Goal: Information Seeking & Learning: Learn about a topic

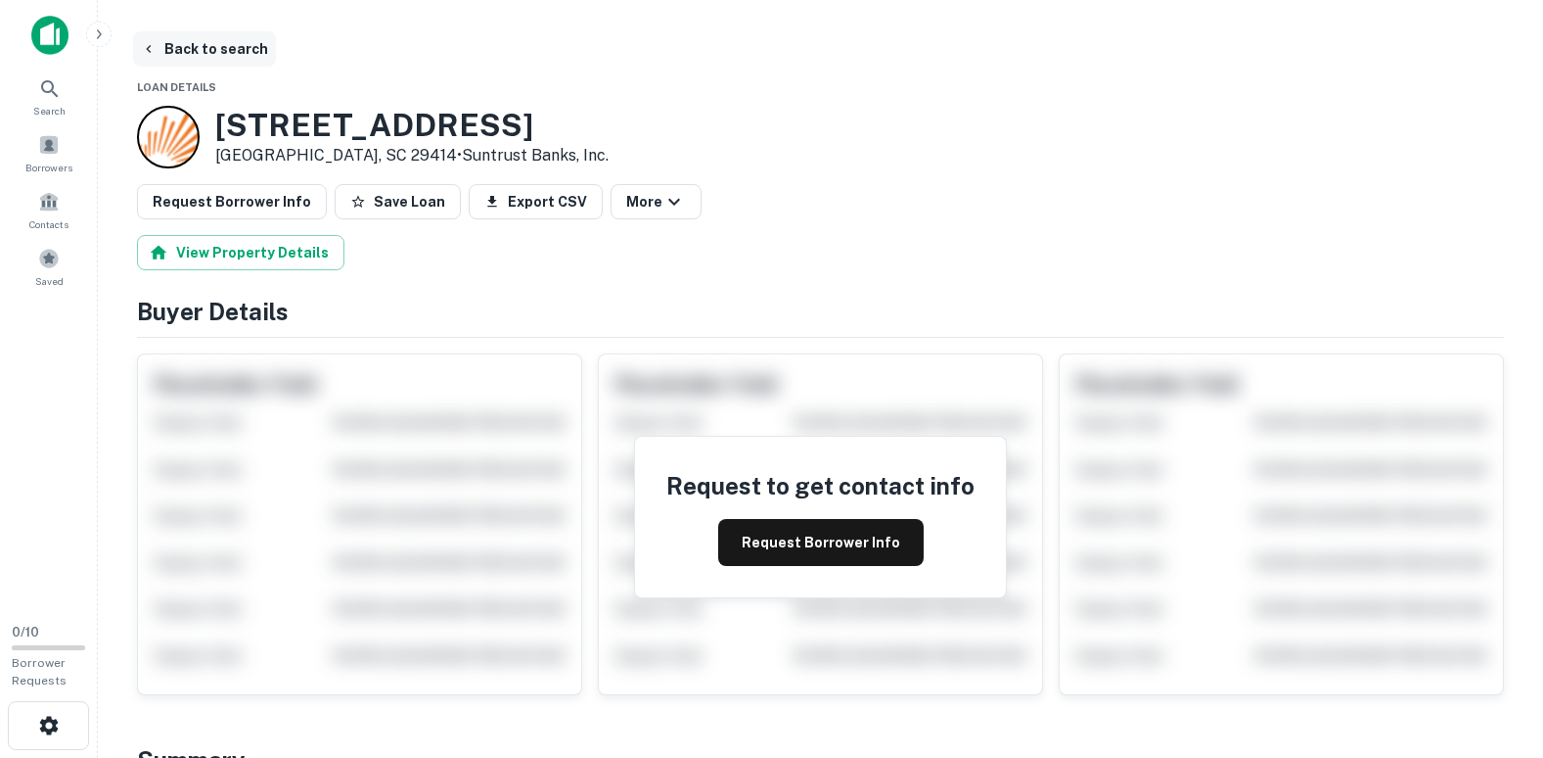
click at [176, 44] on button "Back to search" at bounding box center [204, 48] width 143 height 35
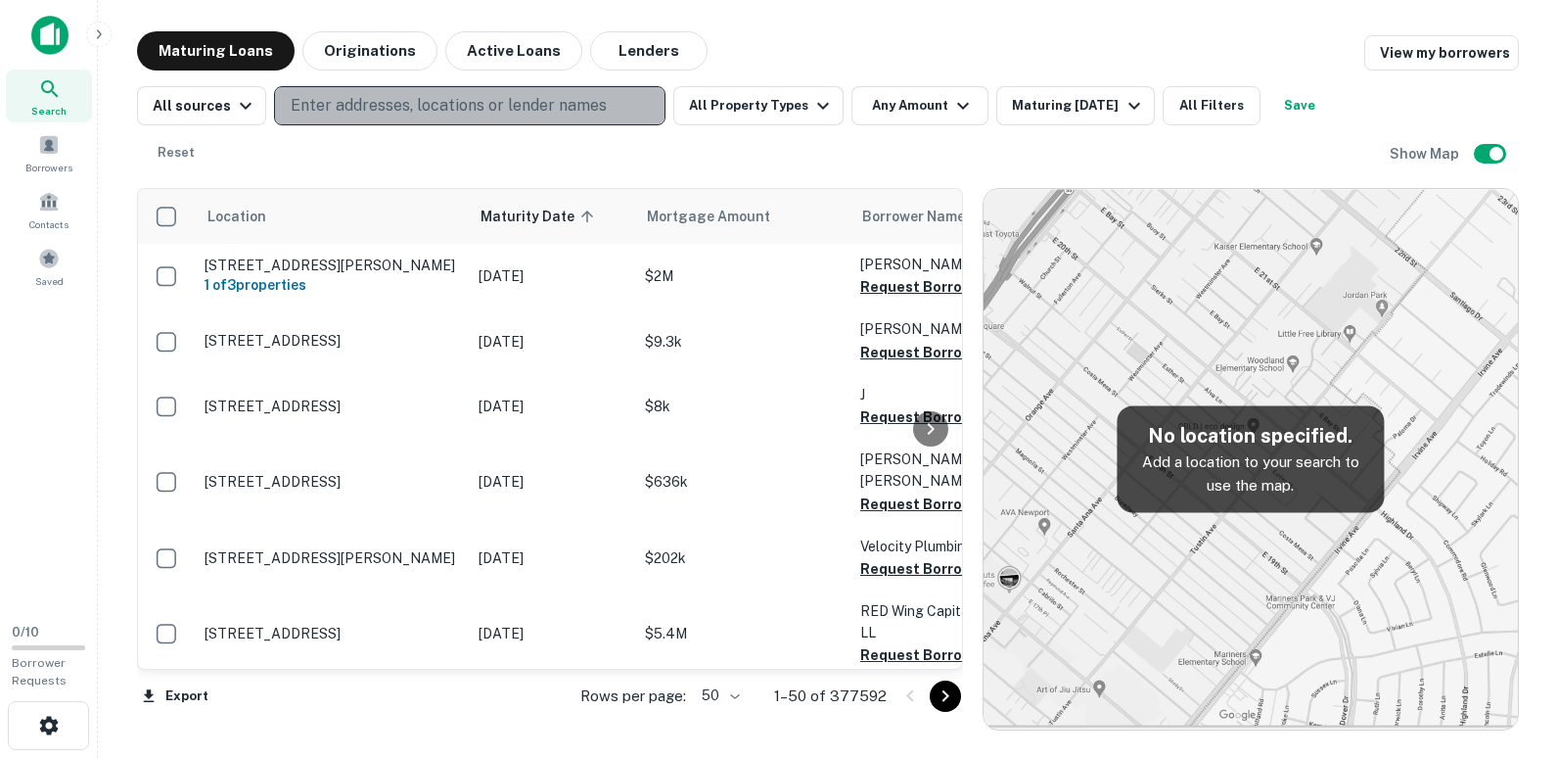
click at [299, 101] on p "Enter addresses, locations or lender names" at bounding box center [449, 105] width 316 height 23
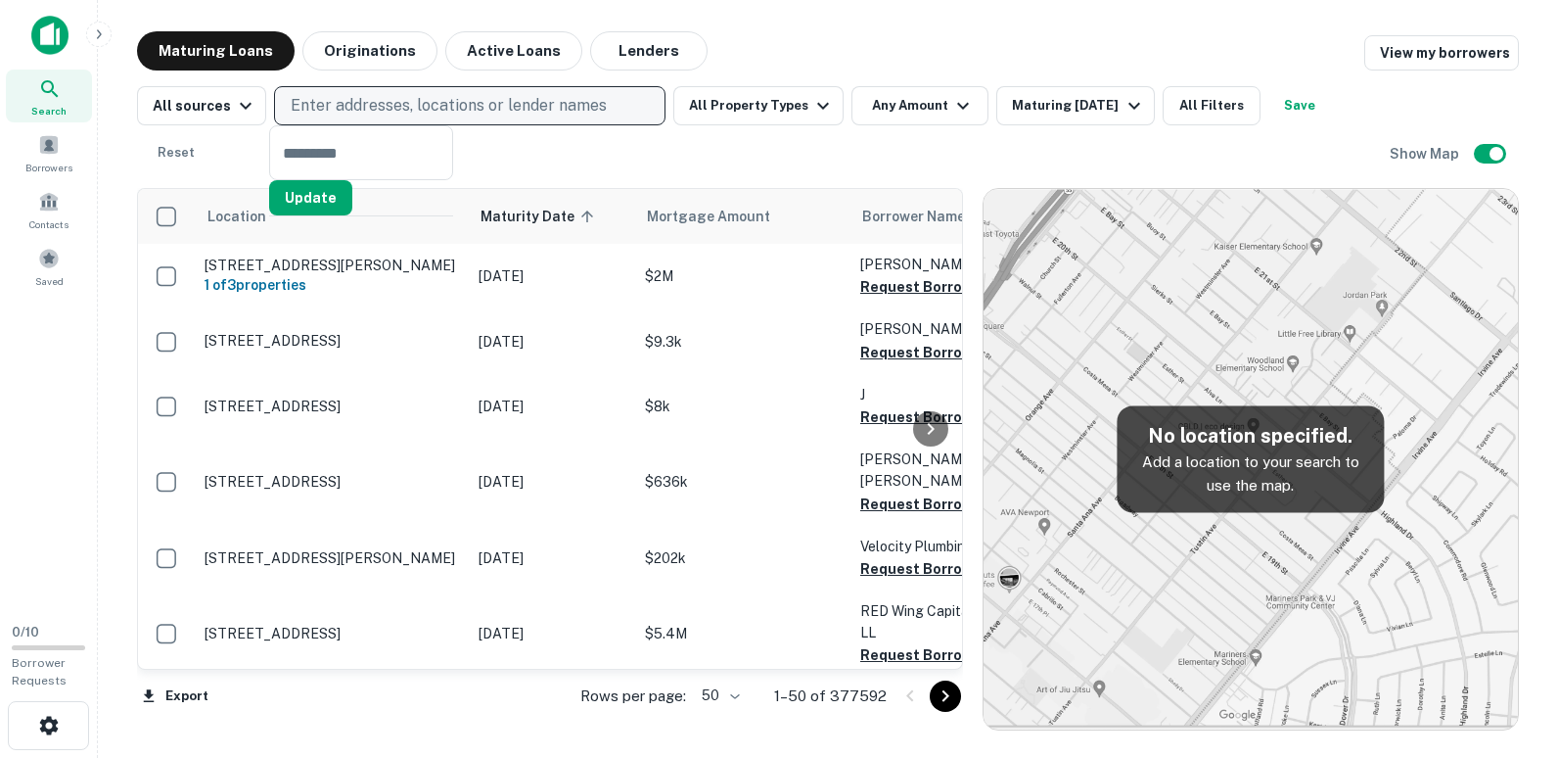
drag, startPoint x: 299, startPoint y: 100, endPoint x: 281, endPoint y: 100, distance: 17.6
click at [281, 100] on button "Enter addresses, locations or lender names" at bounding box center [469, 105] width 391 height 39
click at [287, 93] on button "Enter addresses, locations or lender names" at bounding box center [469, 105] width 391 height 39
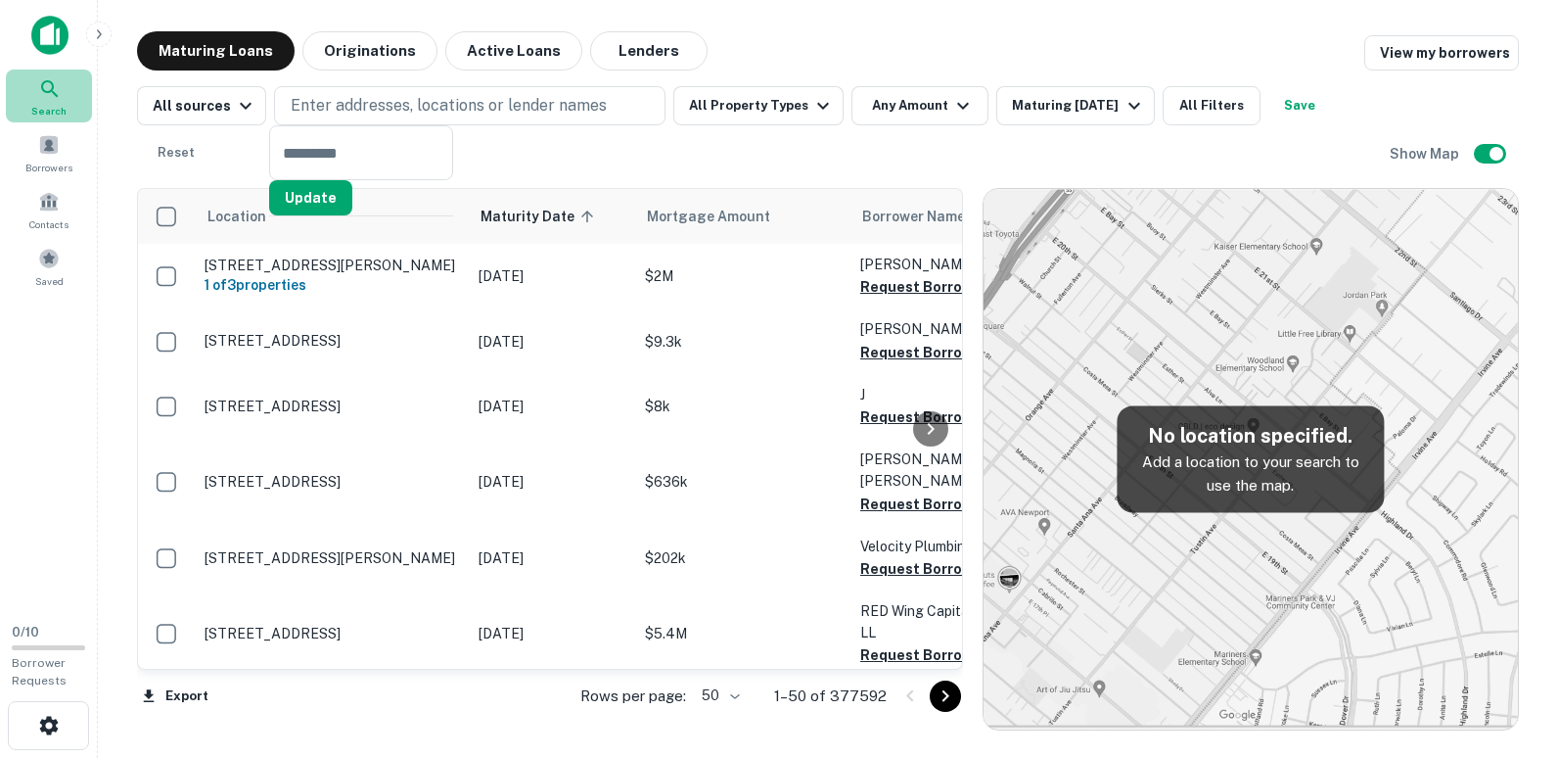
click at [30, 86] on div "Search" at bounding box center [49, 95] width 86 height 53
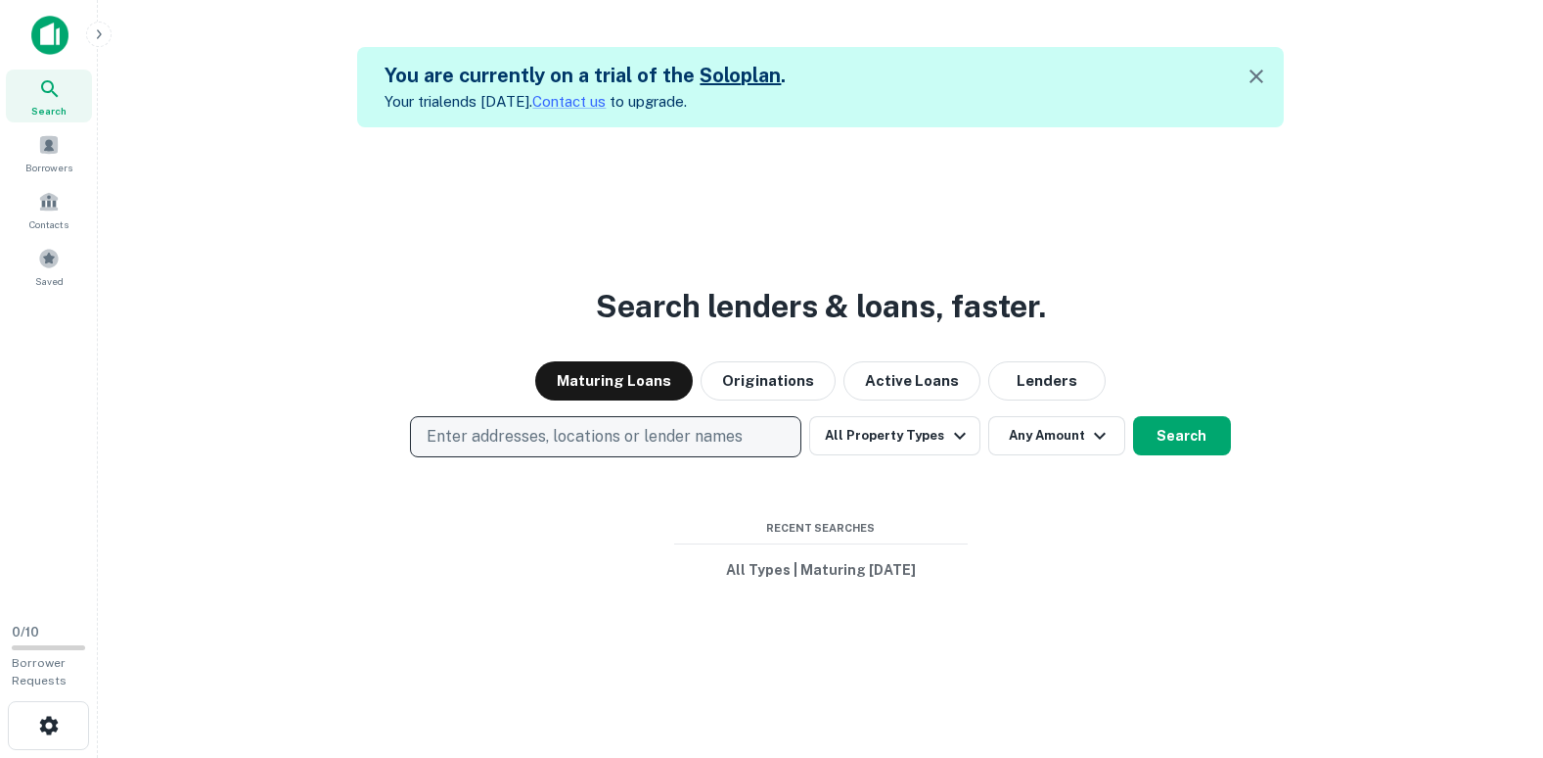
click at [441, 430] on p "Enter addresses, locations or lender names" at bounding box center [585, 436] width 316 height 23
type input "**********"
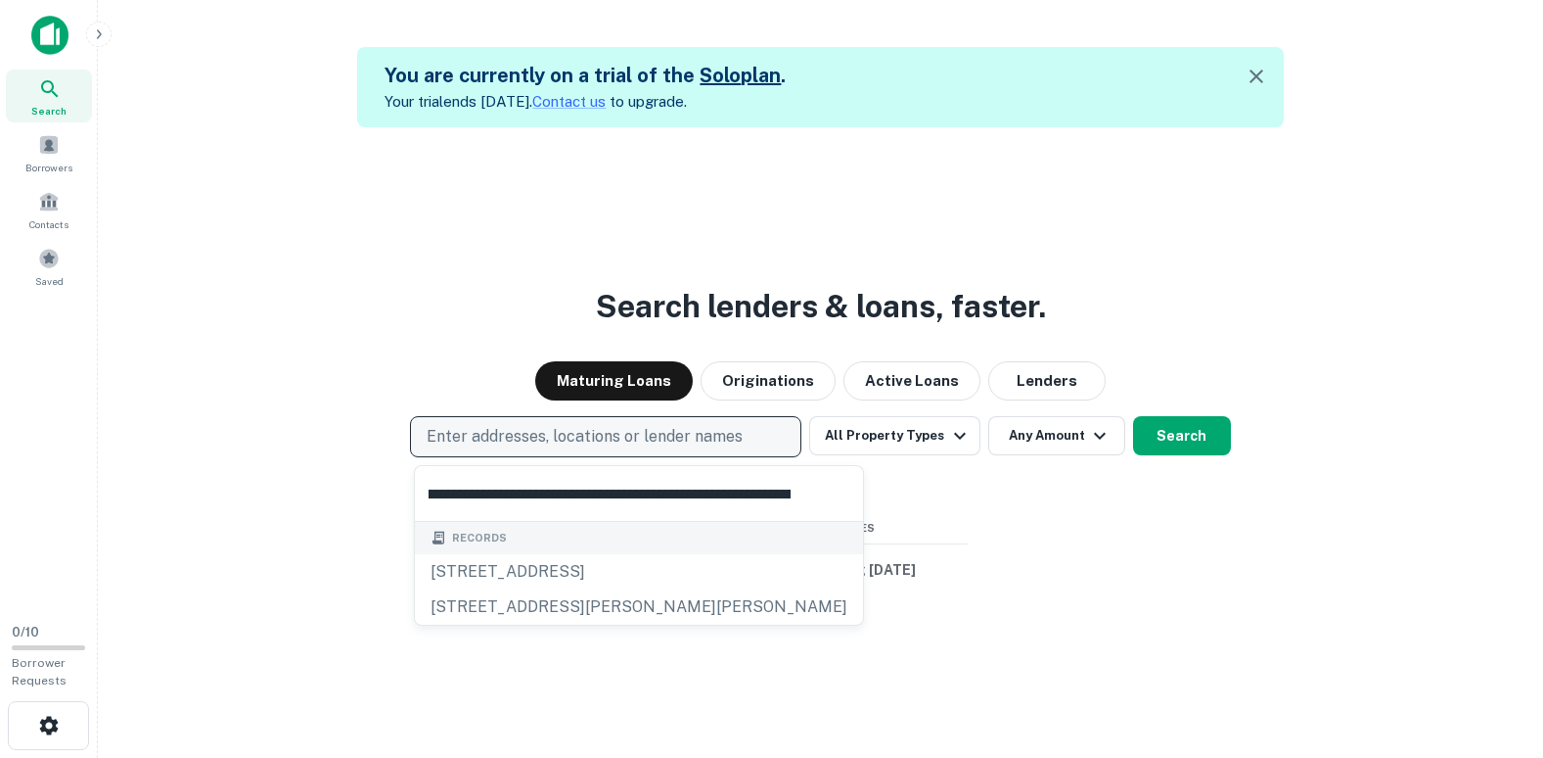
scroll to position [0, 591]
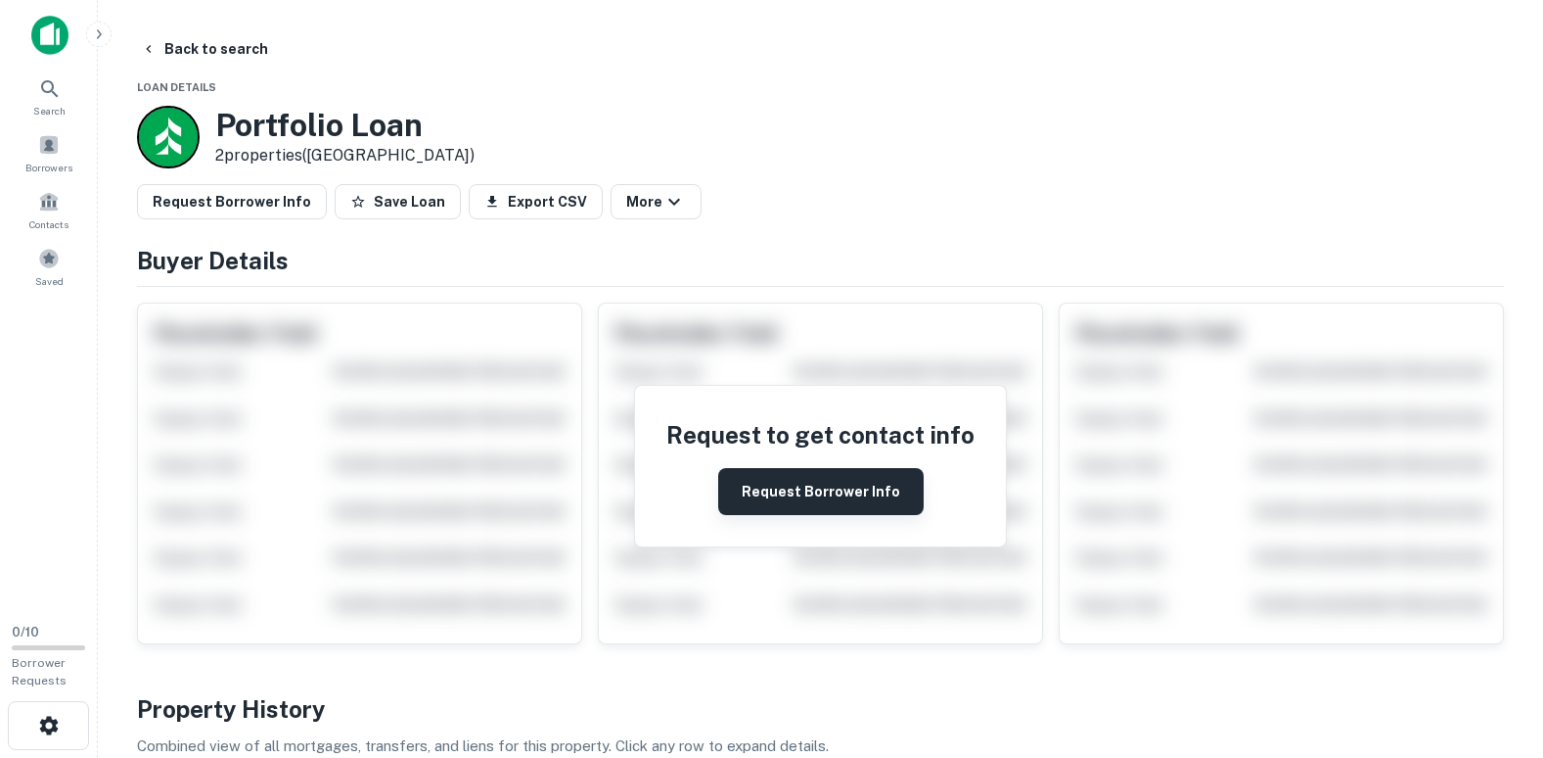
click at [859, 497] on button "Request Borrower Info" at bounding box center [821, 491] width 206 height 47
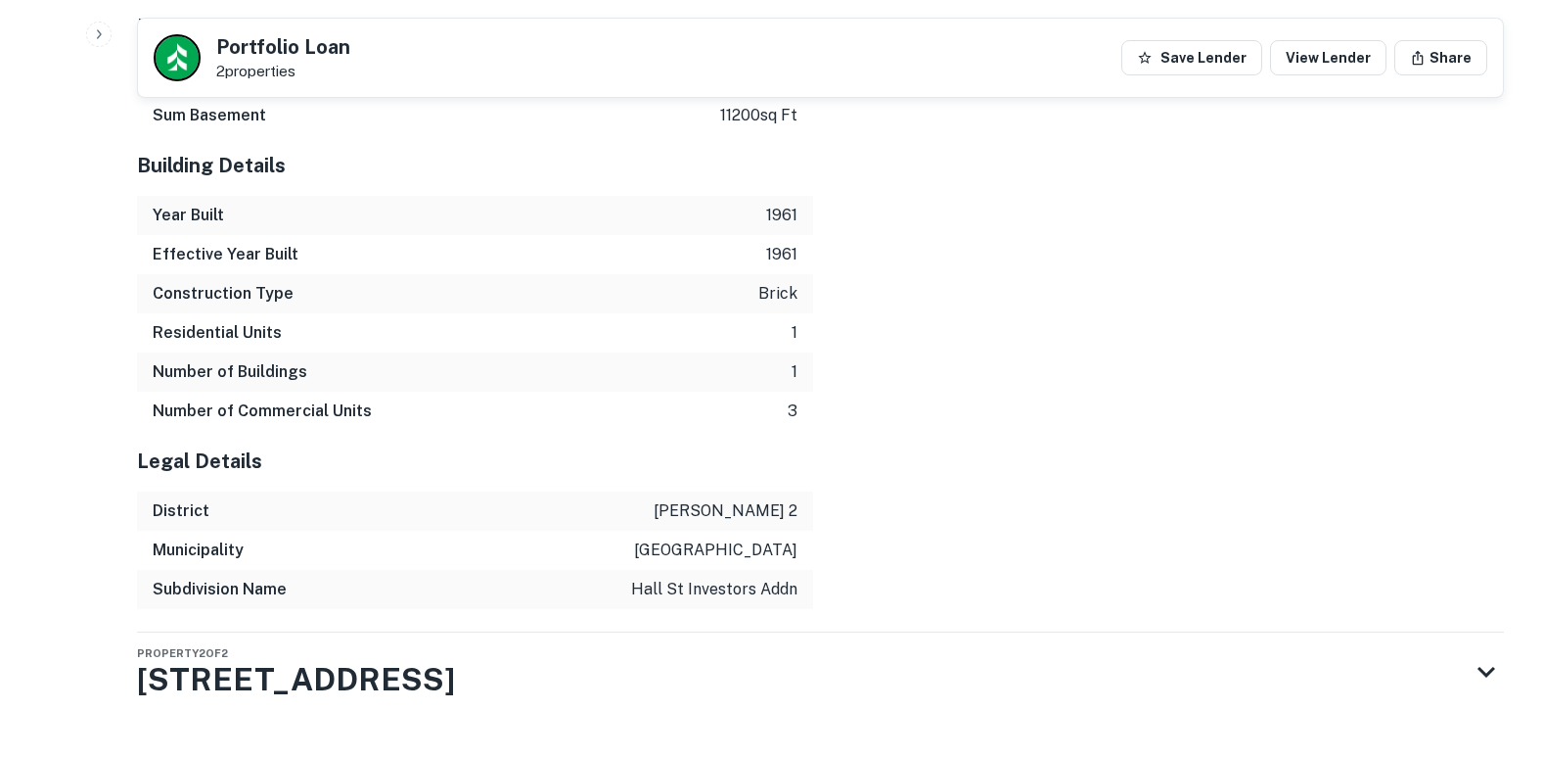
scroll to position [1756, 0]
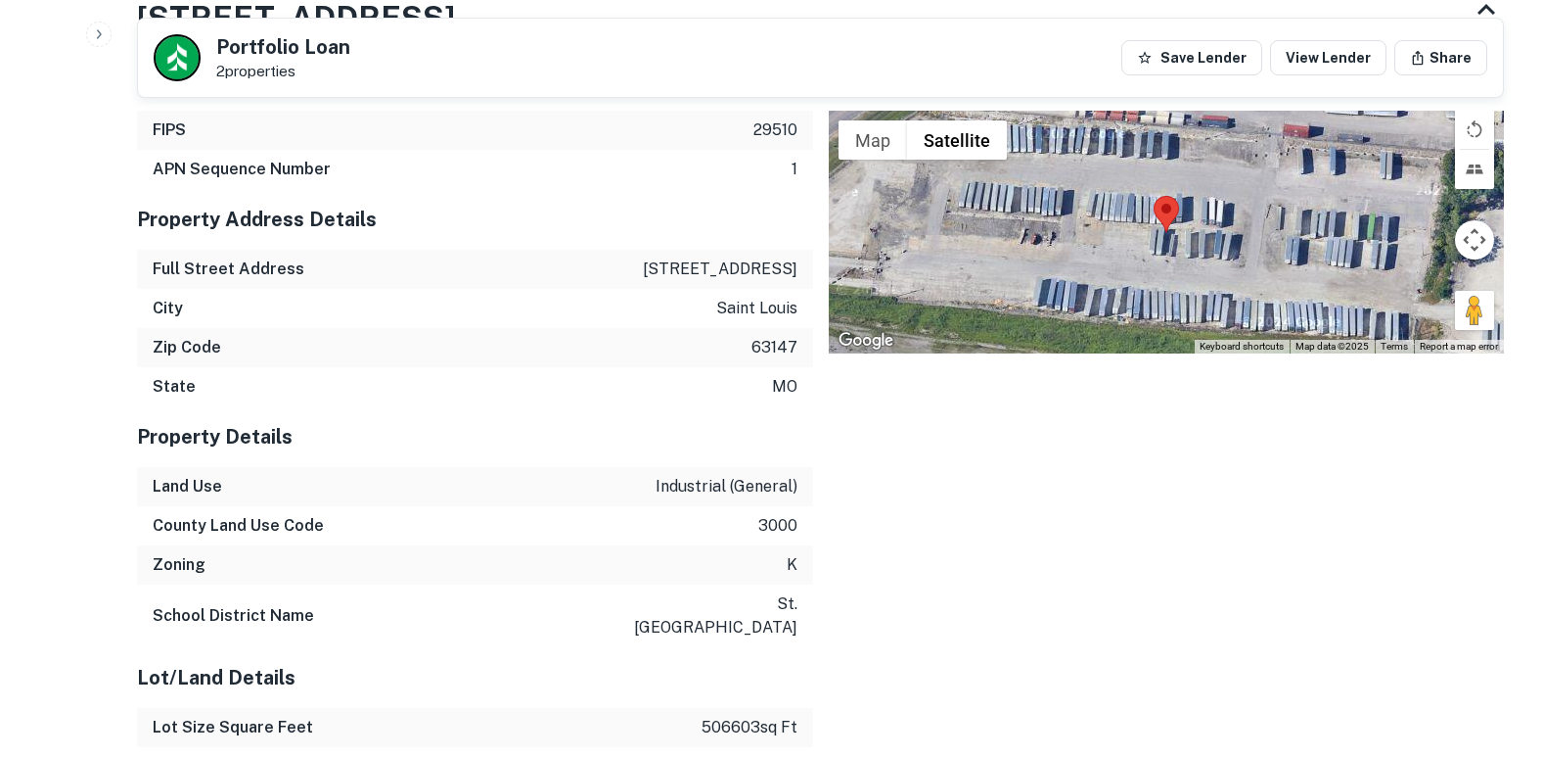
drag, startPoint x: 993, startPoint y: 475, endPoint x: 982, endPoint y: 479, distance: 12.4
click at [982, 479] on div "Location ← Move left → Move right ↑ Move up ↓ Move down + Zoom in - Zoom out Ho…" at bounding box center [1159, 696] width 692 height 1325
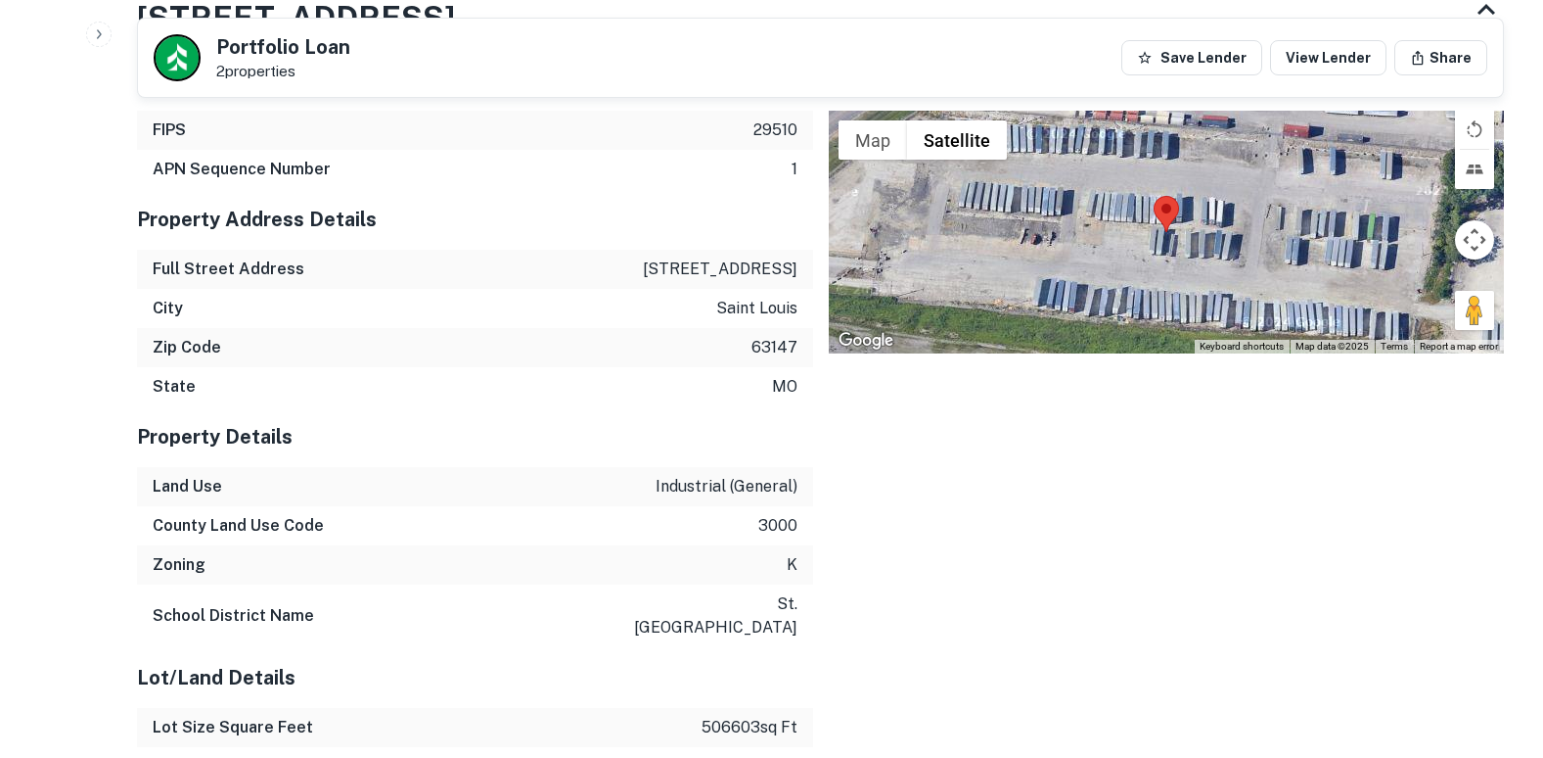
click at [982, 479] on div "Location ← Move left → Move right ↑ Move up ↓ Move down + Zoom in - Zoom out Ho…" at bounding box center [1159, 696] width 692 height 1325
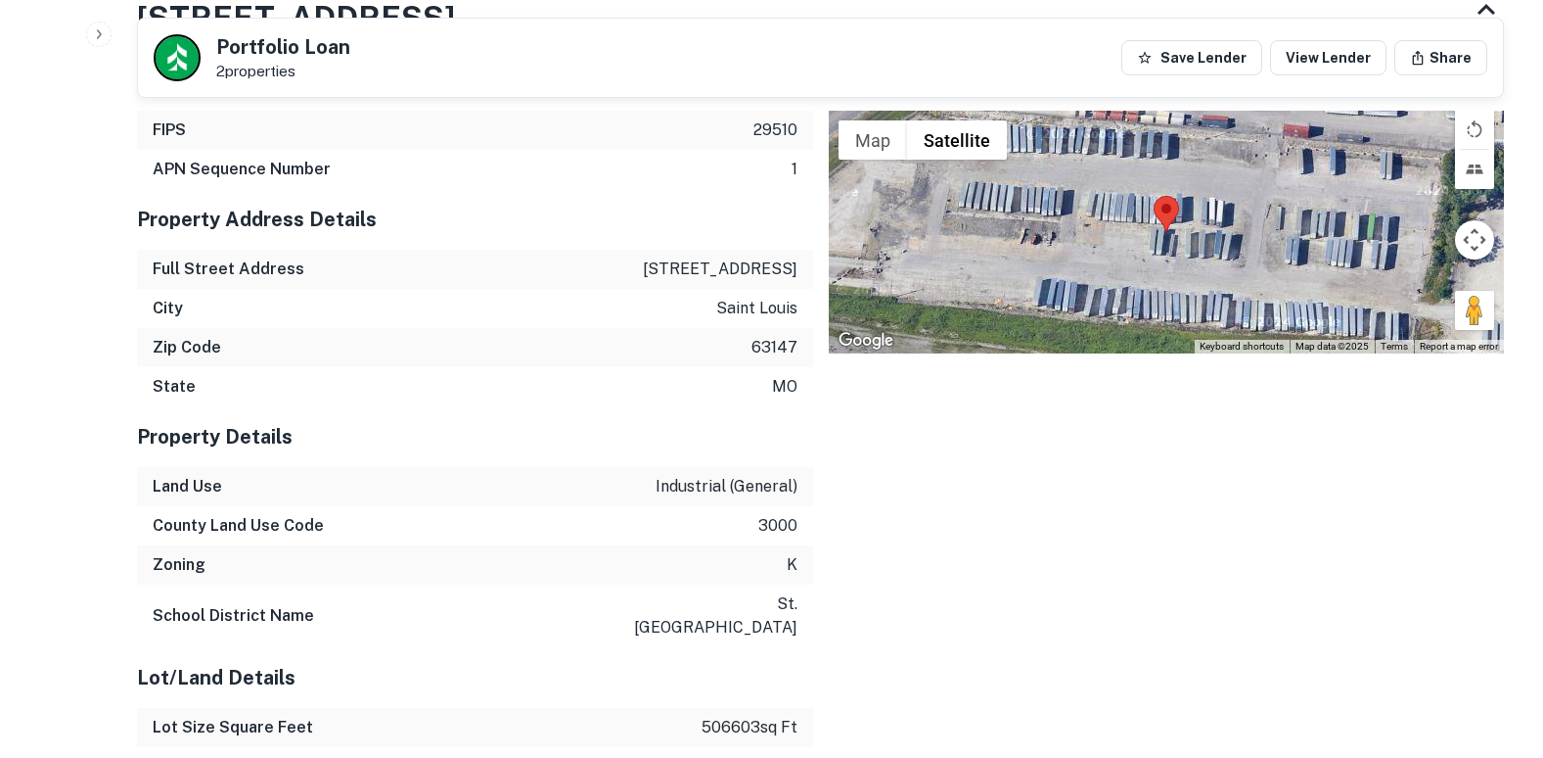
click at [982, 479] on div "Location ← Move left → Move right ↑ Move up ↓ Move down + Zoom in - Zoom out Ho…" at bounding box center [1159, 696] width 692 height 1325
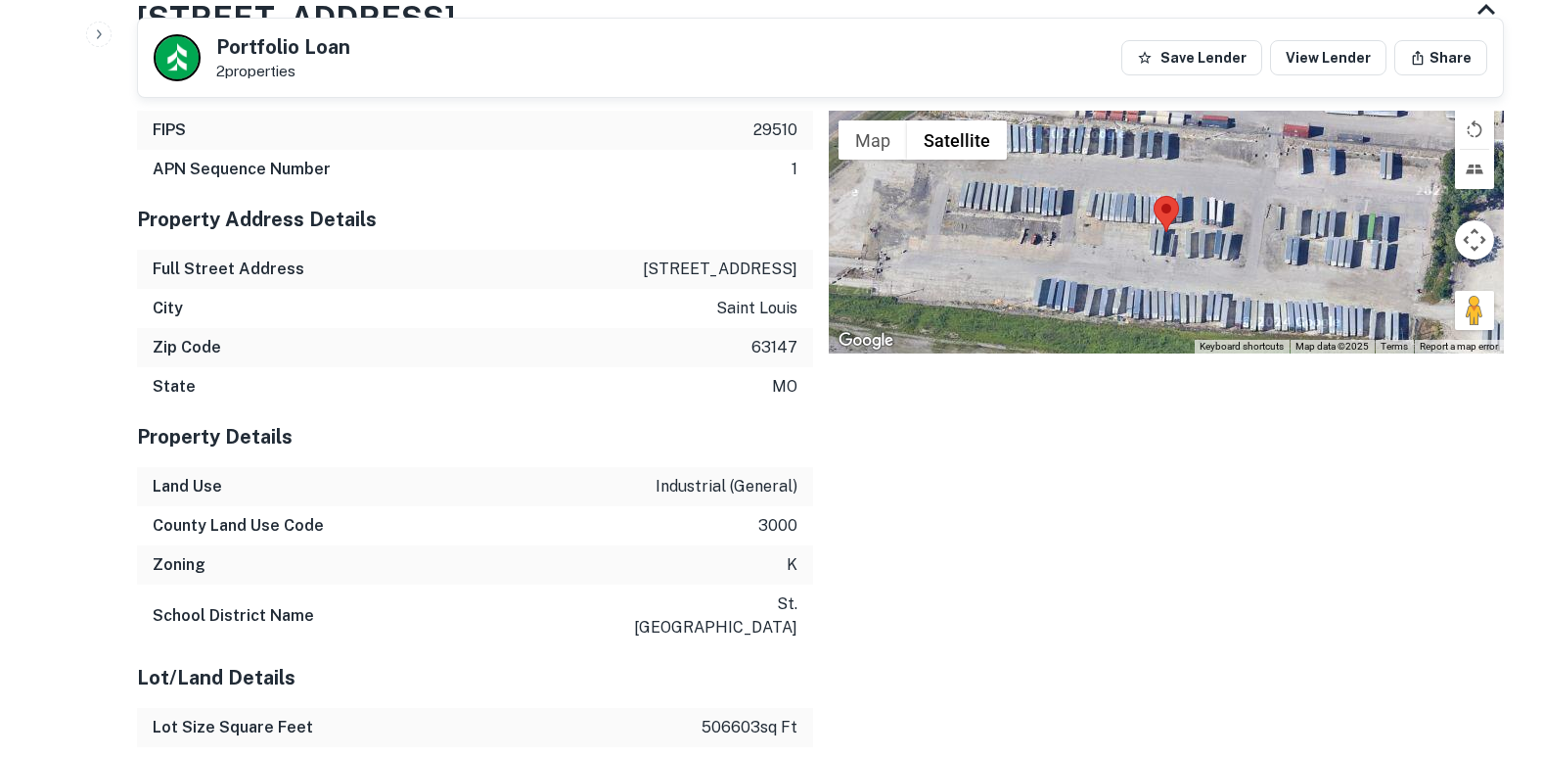
click at [982, 479] on div "Location ← Move left → Move right ↑ Move up ↓ Move down + Zoom in - Zoom out Ho…" at bounding box center [1159, 696] width 692 height 1325
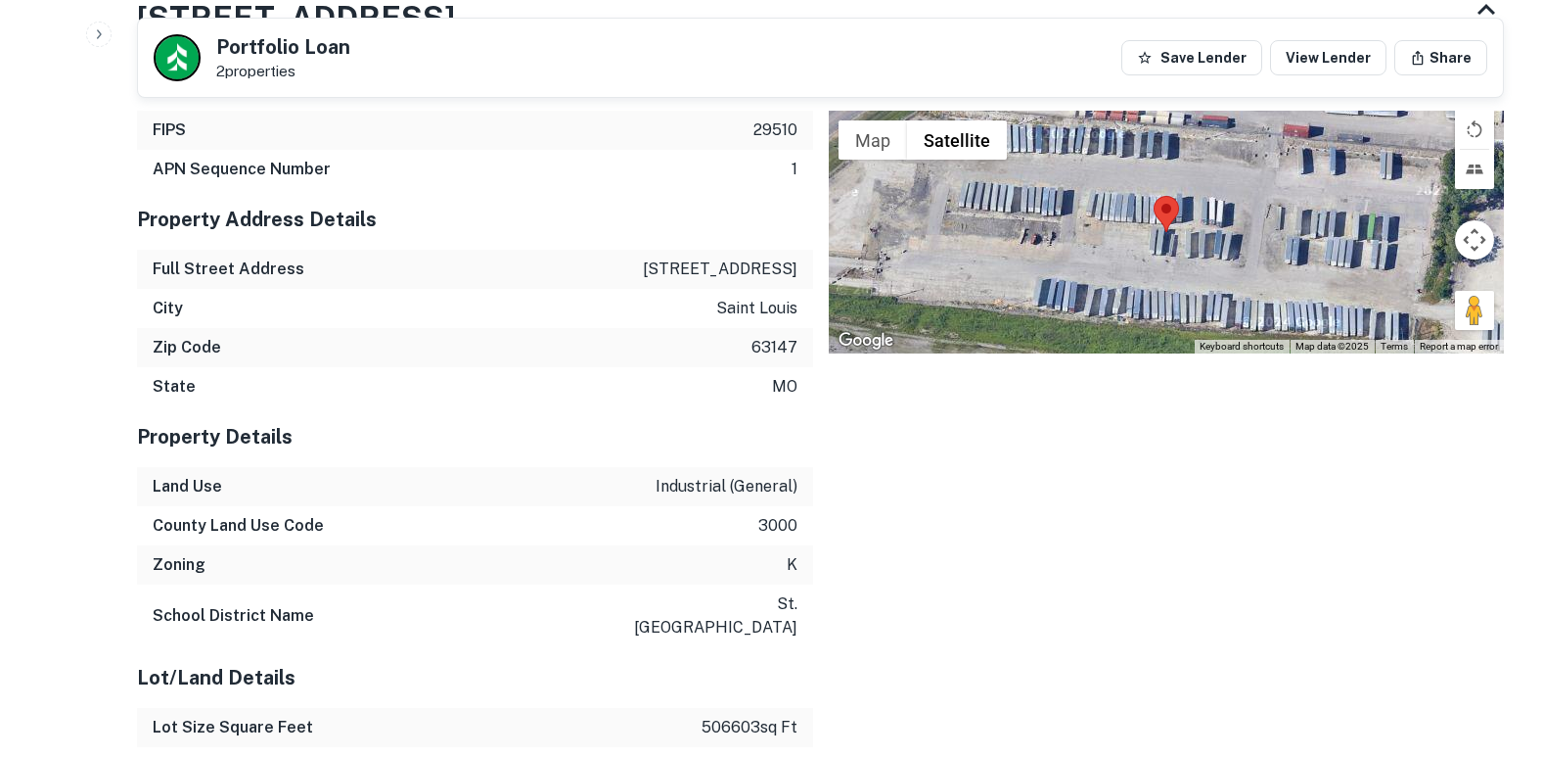
click at [982, 479] on div "Location ← Move left → Move right ↑ Move up ↓ Move down + Zoom in - Zoom out Ho…" at bounding box center [1159, 696] width 692 height 1325
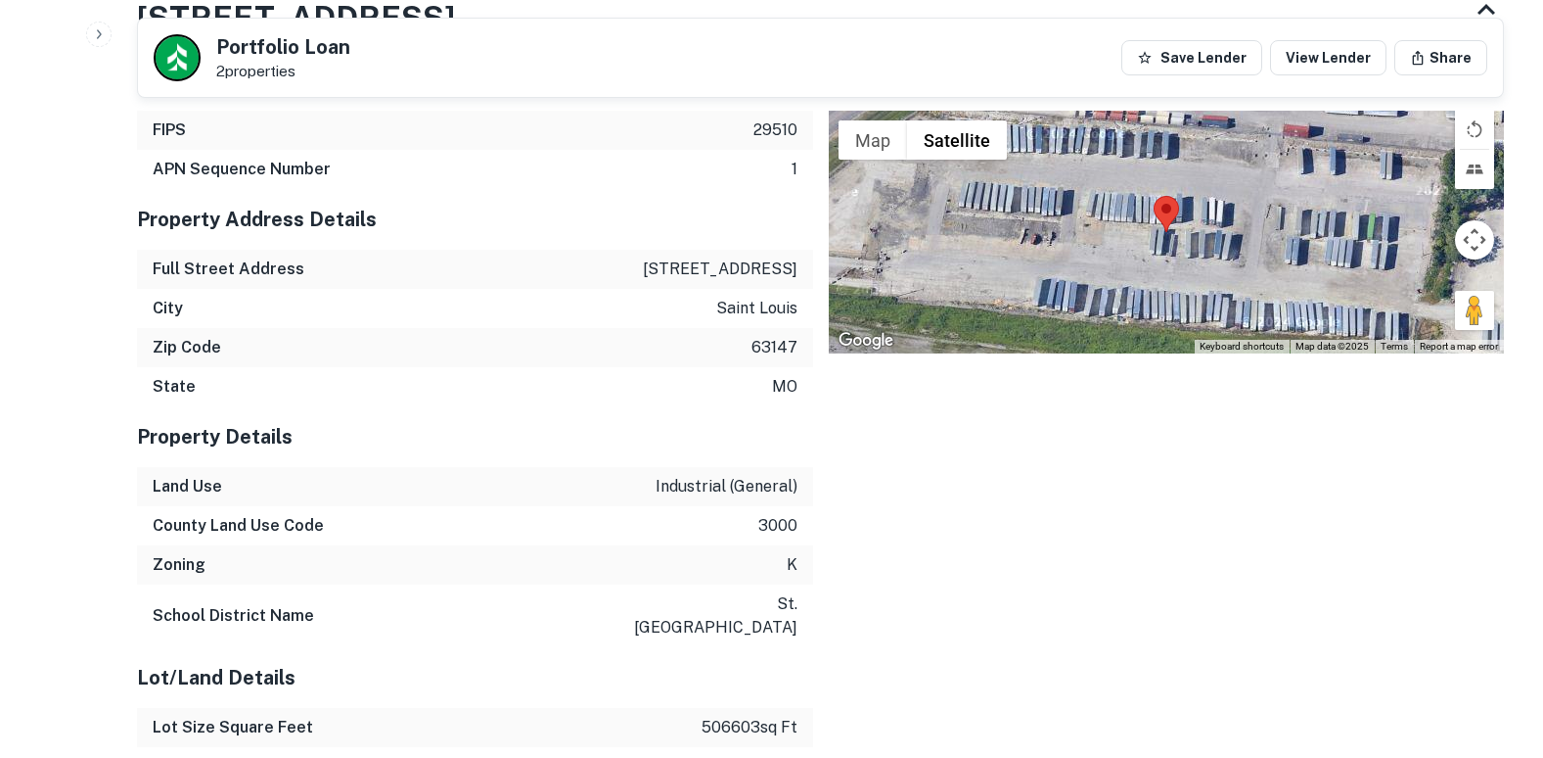
click at [982, 479] on div "Location ← Move left → Move right ↑ Move up ↓ Move down + Zoom in - Zoom out Ho…" at bounding box center [1159, 696] width 692 height 1325
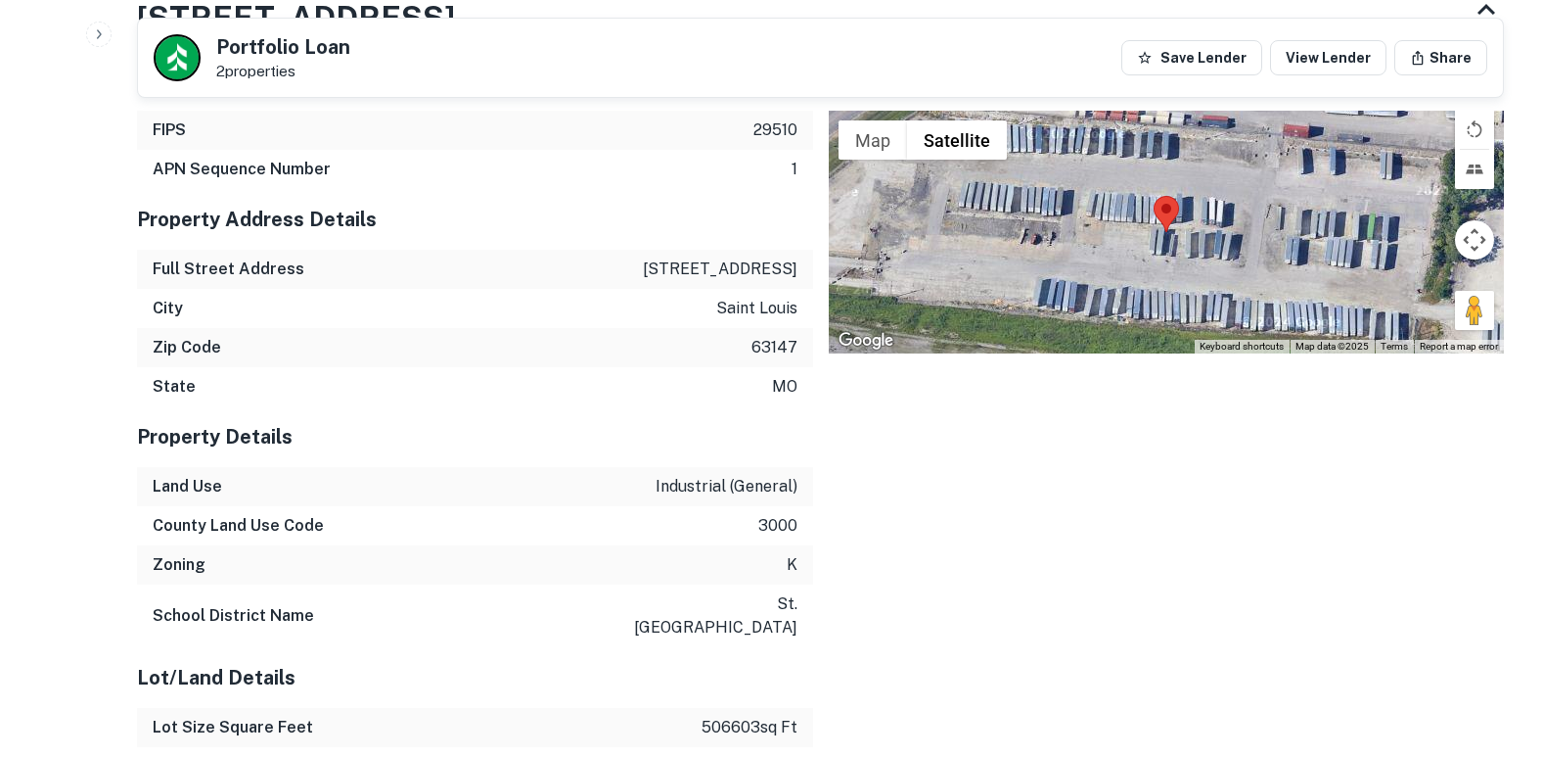
click at [982, 479] on div "Location ← Move left → Move right ↑ Move up ↓ Move down + Zoom in - Zoom out Ho…" at bounding box center [1159, 696] width 692 height 1325
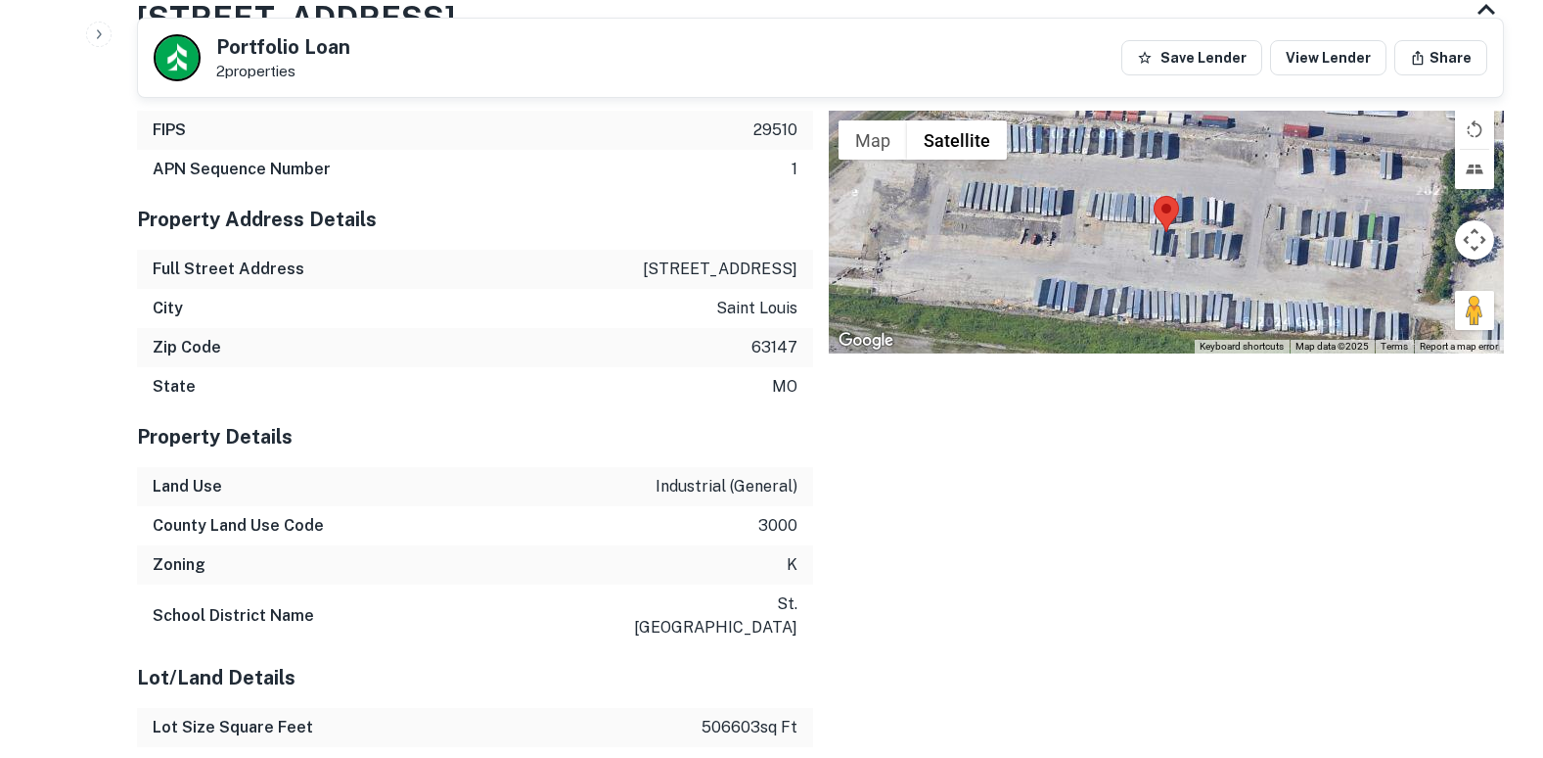
click at [982, 479] on div "Location ← Move left → Move right ↑ Move up ↓ Move down + Zoom in - Zoom out Ho…" at bounding box center [1159, 696] width 692 height 1325
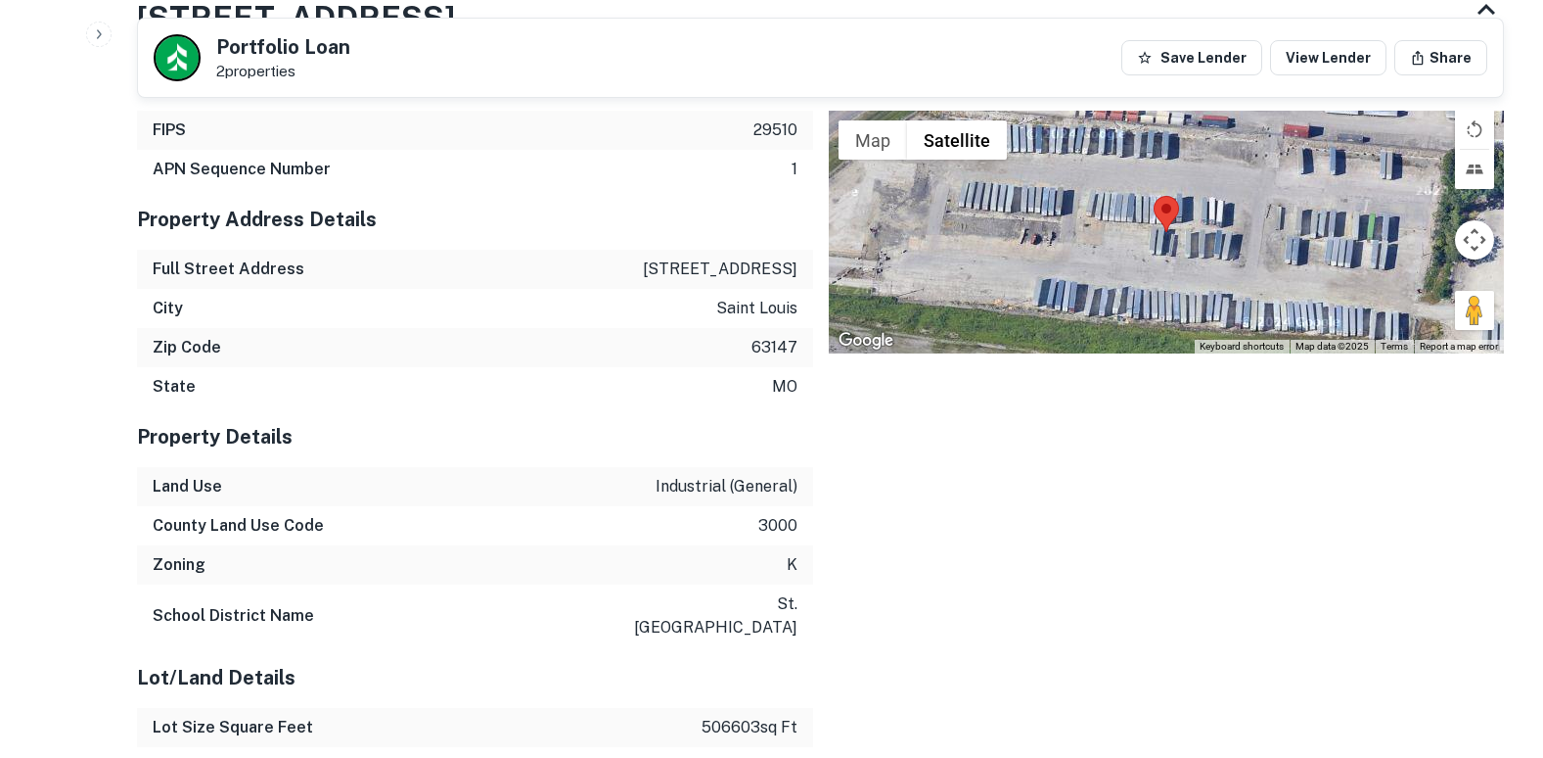
click at [982, 479] on div "Location ← Move left → Move right ↑ Move up ↓ Move down + Zoom in - Zoom out Ho…" at bounding box center [1159, 696] width 692 height 1325
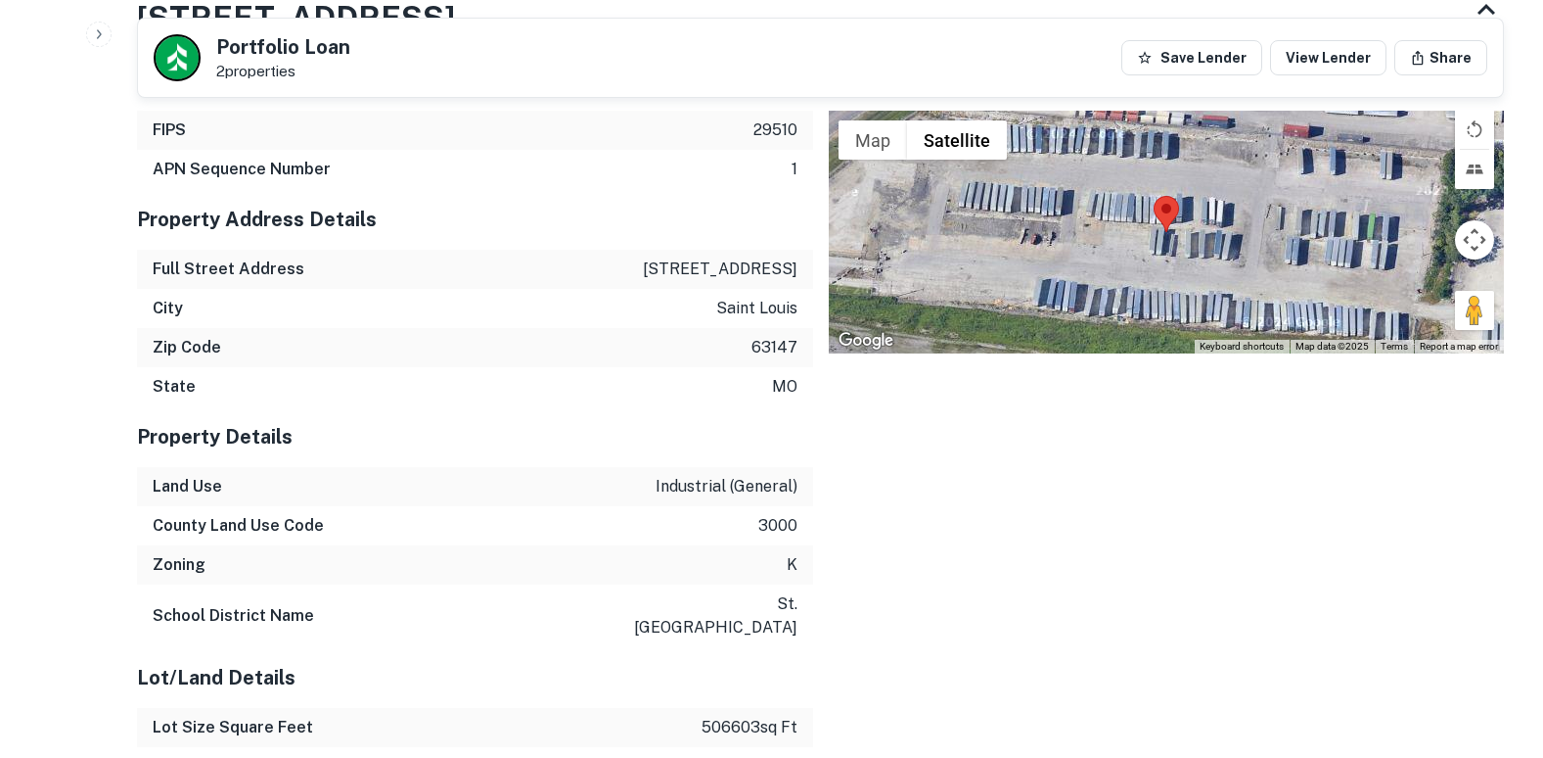
click at [982, 479] on div "Location ← Move left → Move right ↑ Move up ↓ Move down + Zoom in - Zoom out Ho…" at bounding box center [1159, 696] width 692 height 1325
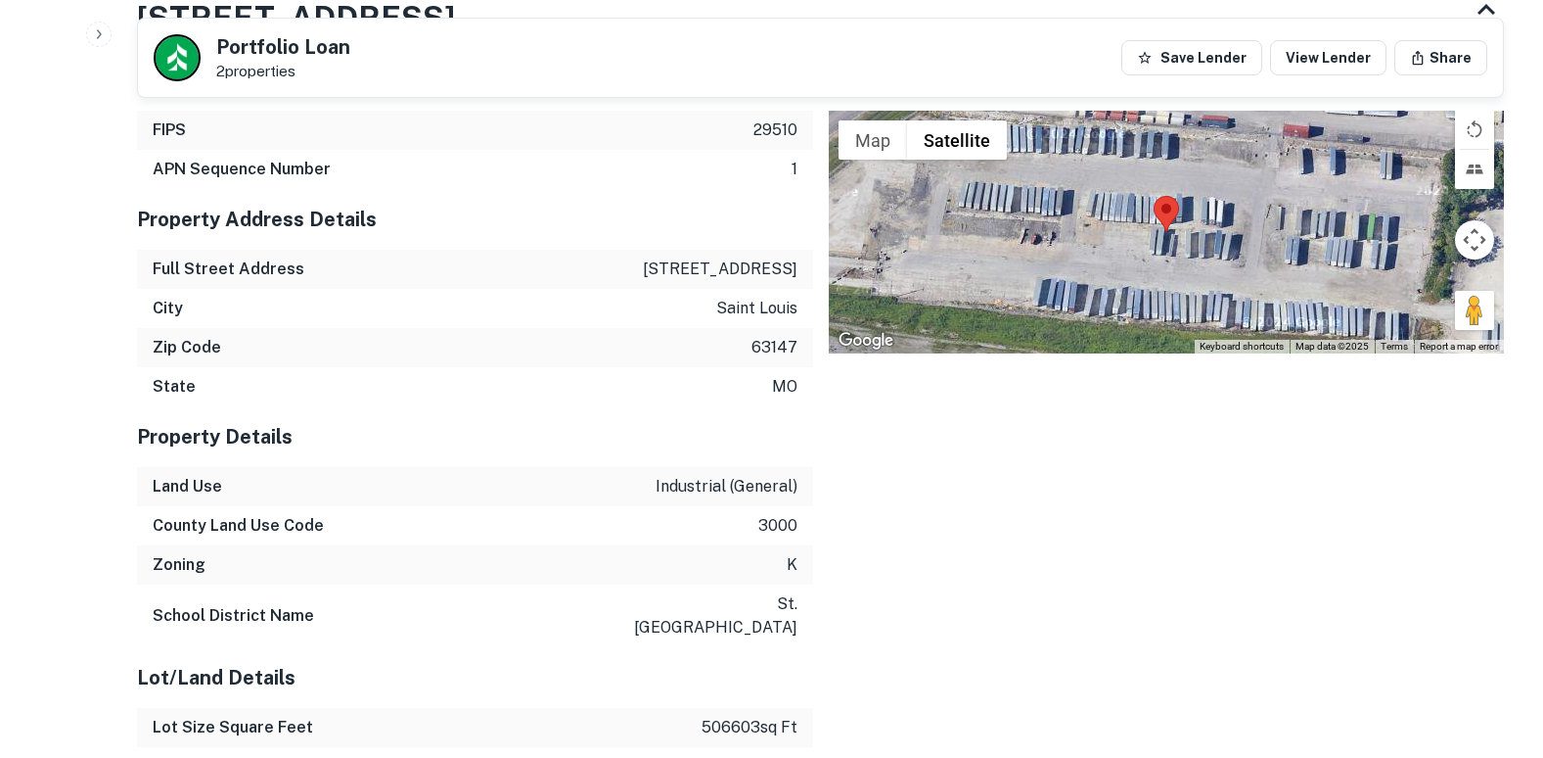
click at [982, 479] on div "Location ← Move left → Move right ↑ Move up ↓ Move down + Zoom in - Zoom out Ho…" at bounding box center [1159, 696] width 692 height 1325
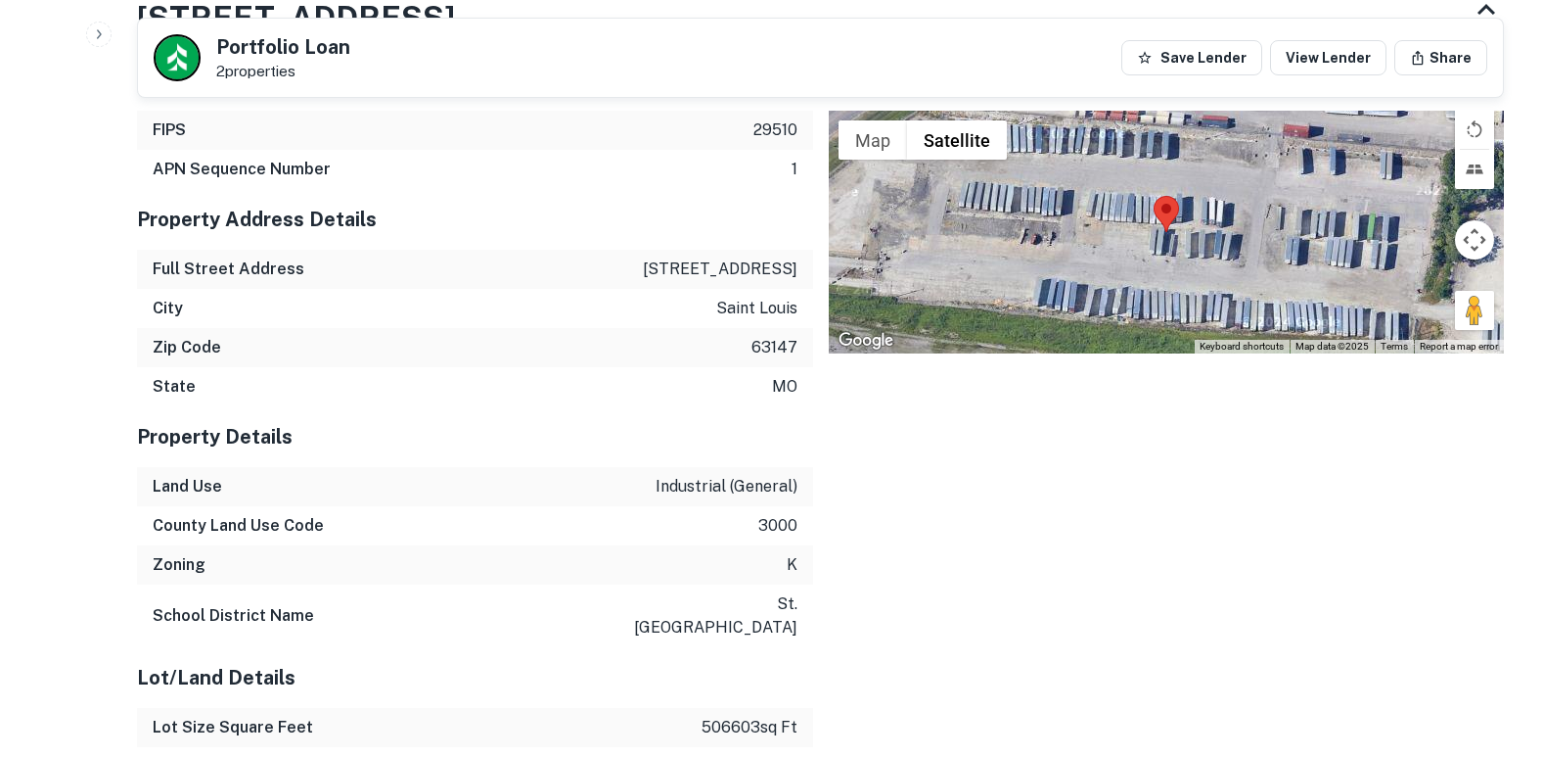
click at [982, 479] on div "Location ← Move left → Move right ↑ Move up ↓ Move down + Zoom in - Zoom out Ho…" at bounding box center [1159, 696] width 692 height 1325
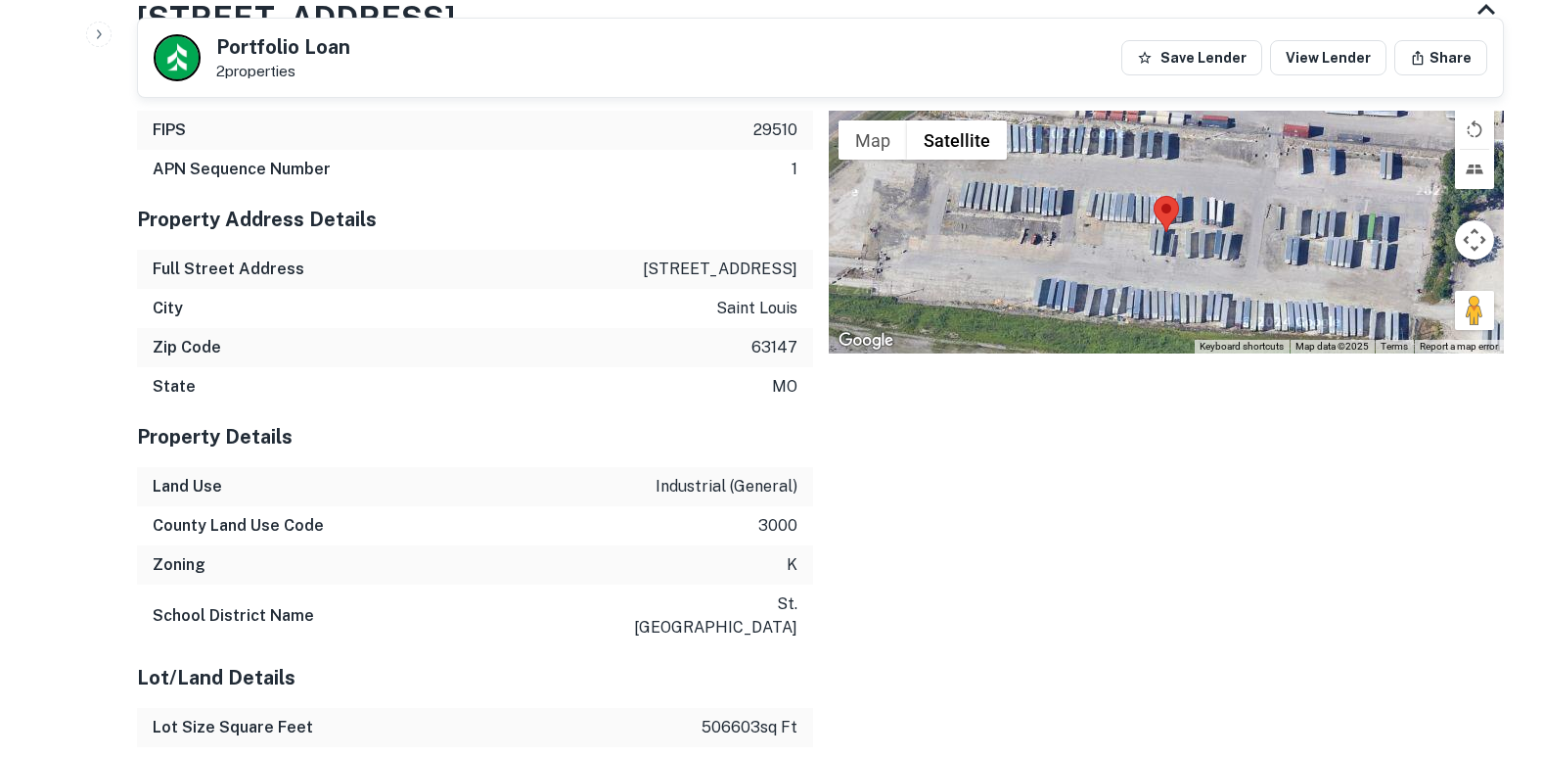
click at [982, 479] on div "Location ← Move left → Move right ↑ Move up ↓ Move down + Zoom in - Zoom out Ho…" at bounding box center [1159, 696] width 692 height 1325
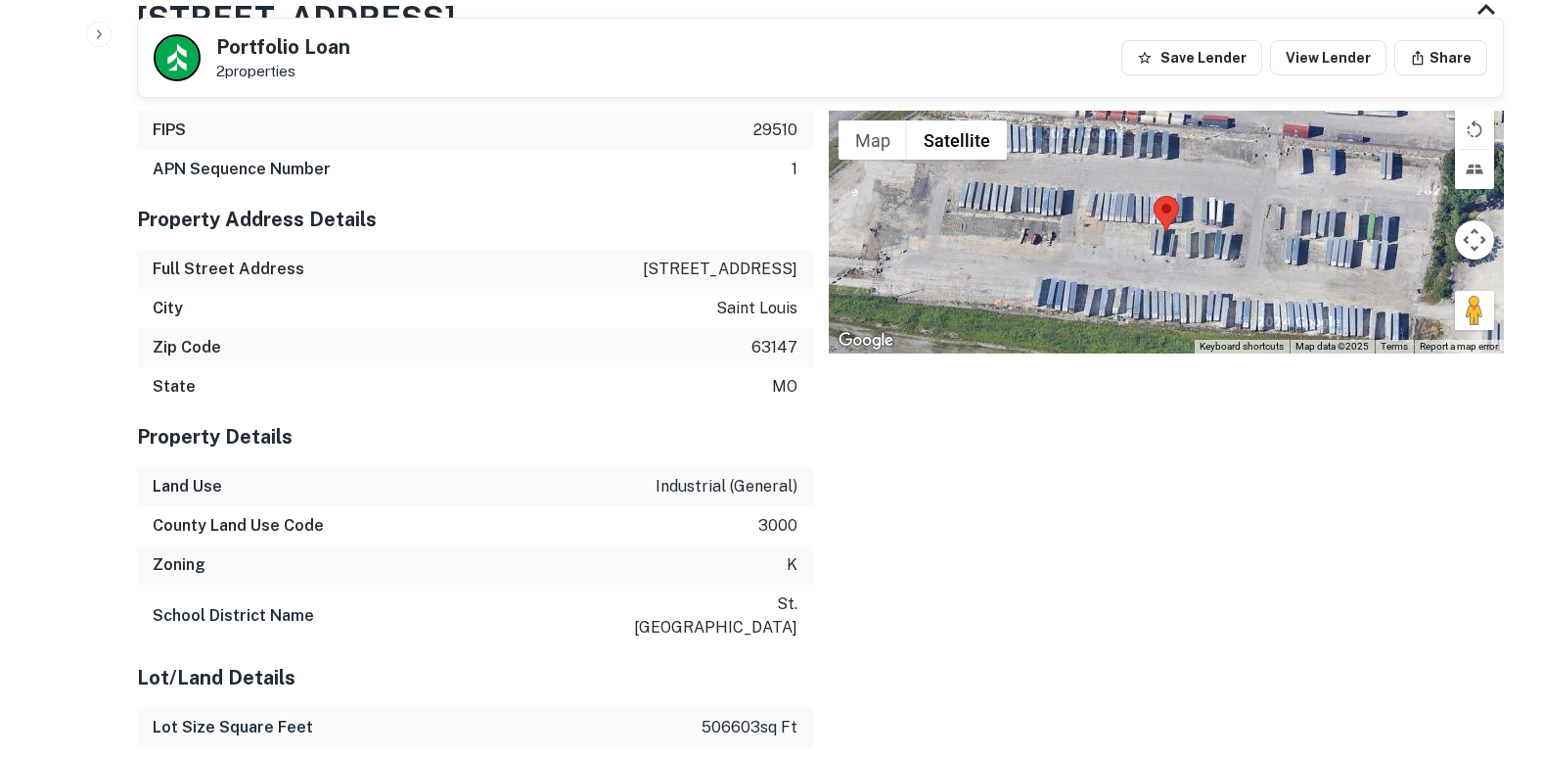
click at [982, 479] on div "Location ← Move left → Move right ↑ Move up ↓ Move down + Zoom in - Zoom out Ho…" at bounding box center [1159, 696] width 692 height 1325
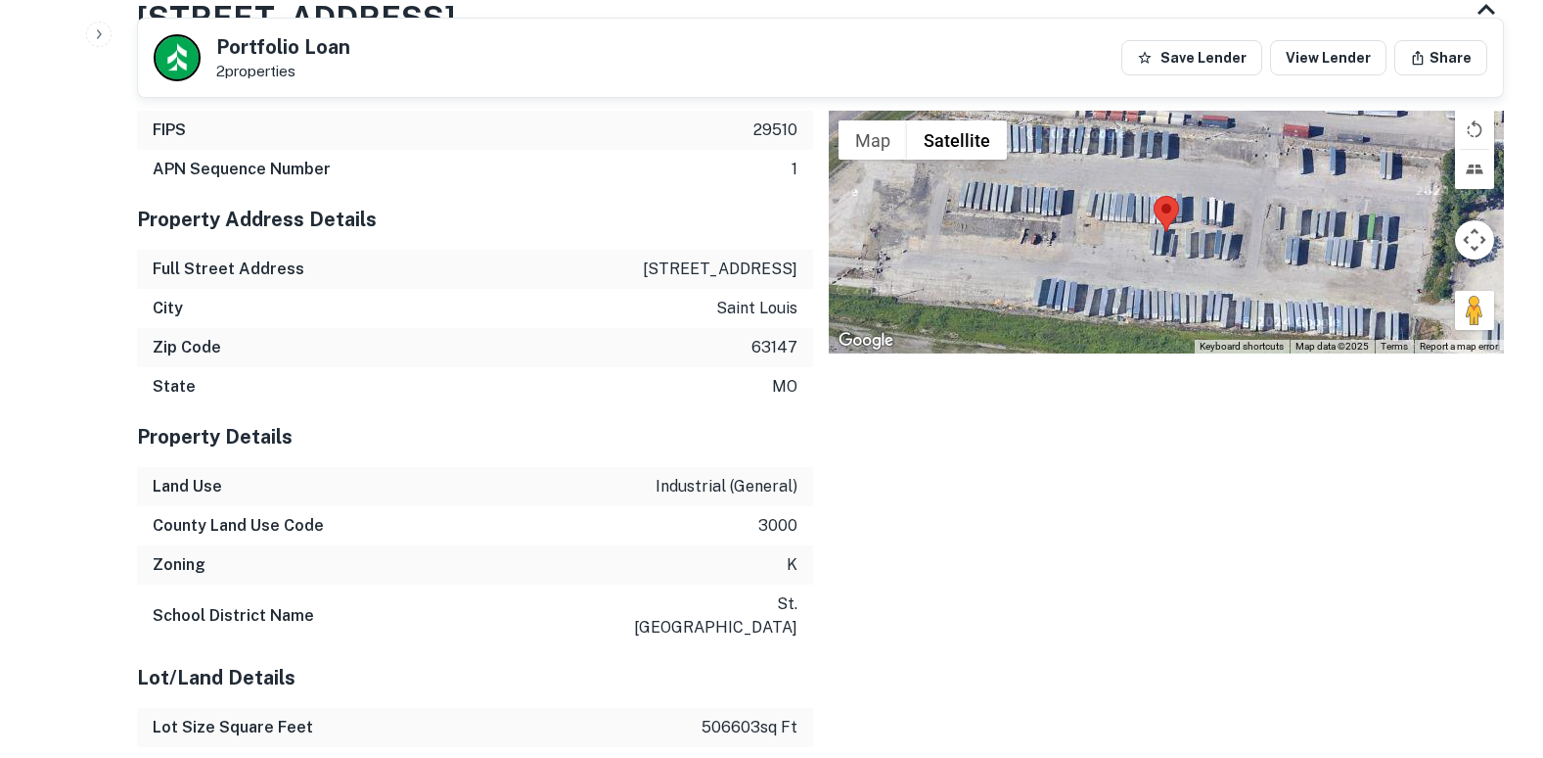
click at [982, 479] on div "Location ← Move left → Move right ↑ Move up ↓ Move down + Zoom in - Zoom out Ho…" at bounding box center [1159, 696] width 692 height 1325
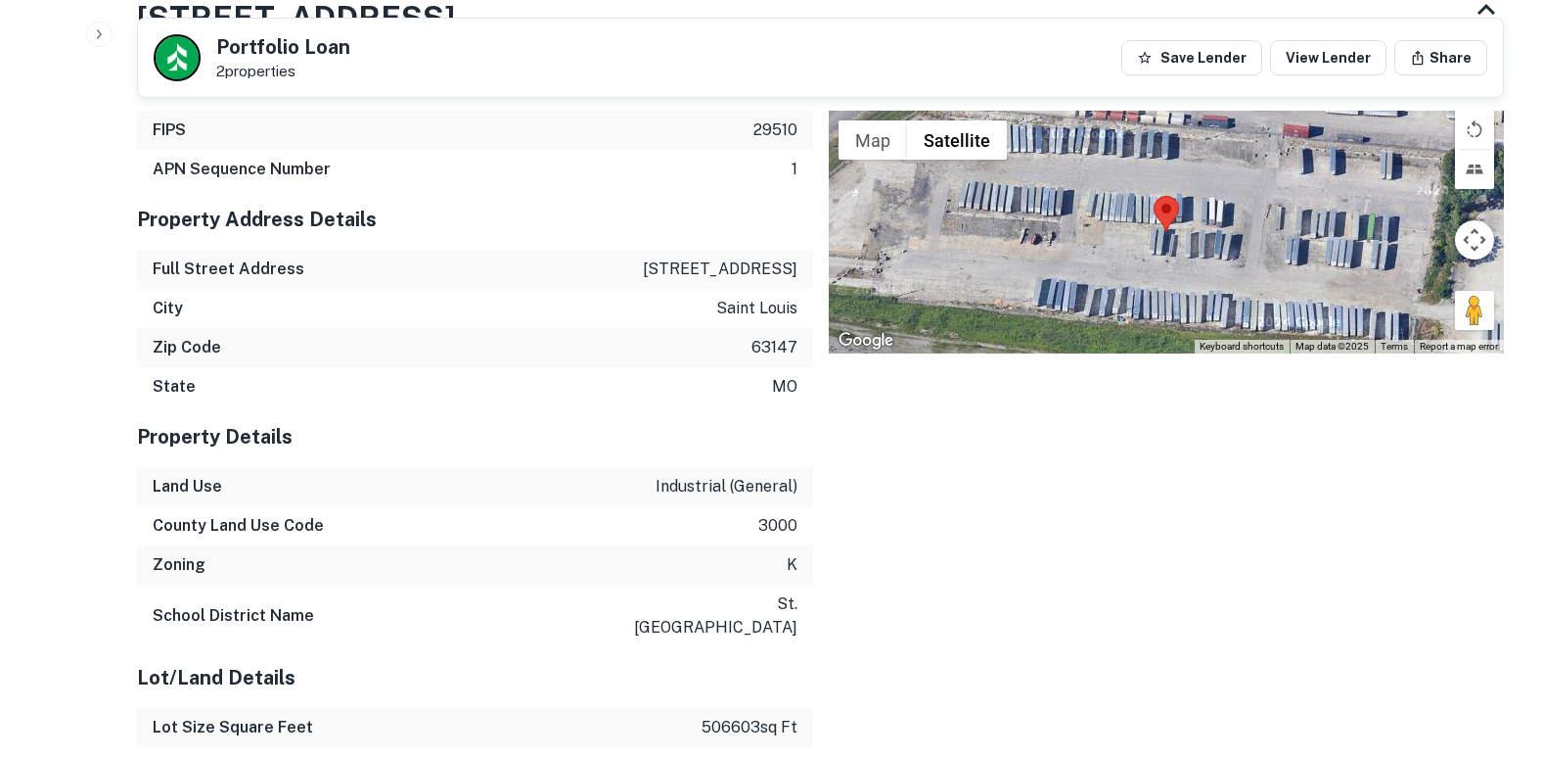
click at [982, 479] on div "Location ← Move left → Move right ↑ Move up ↓ Move down + Zoom in - Zoom out Ho…" at bounding box center [1159, 696] width 692 height 1325
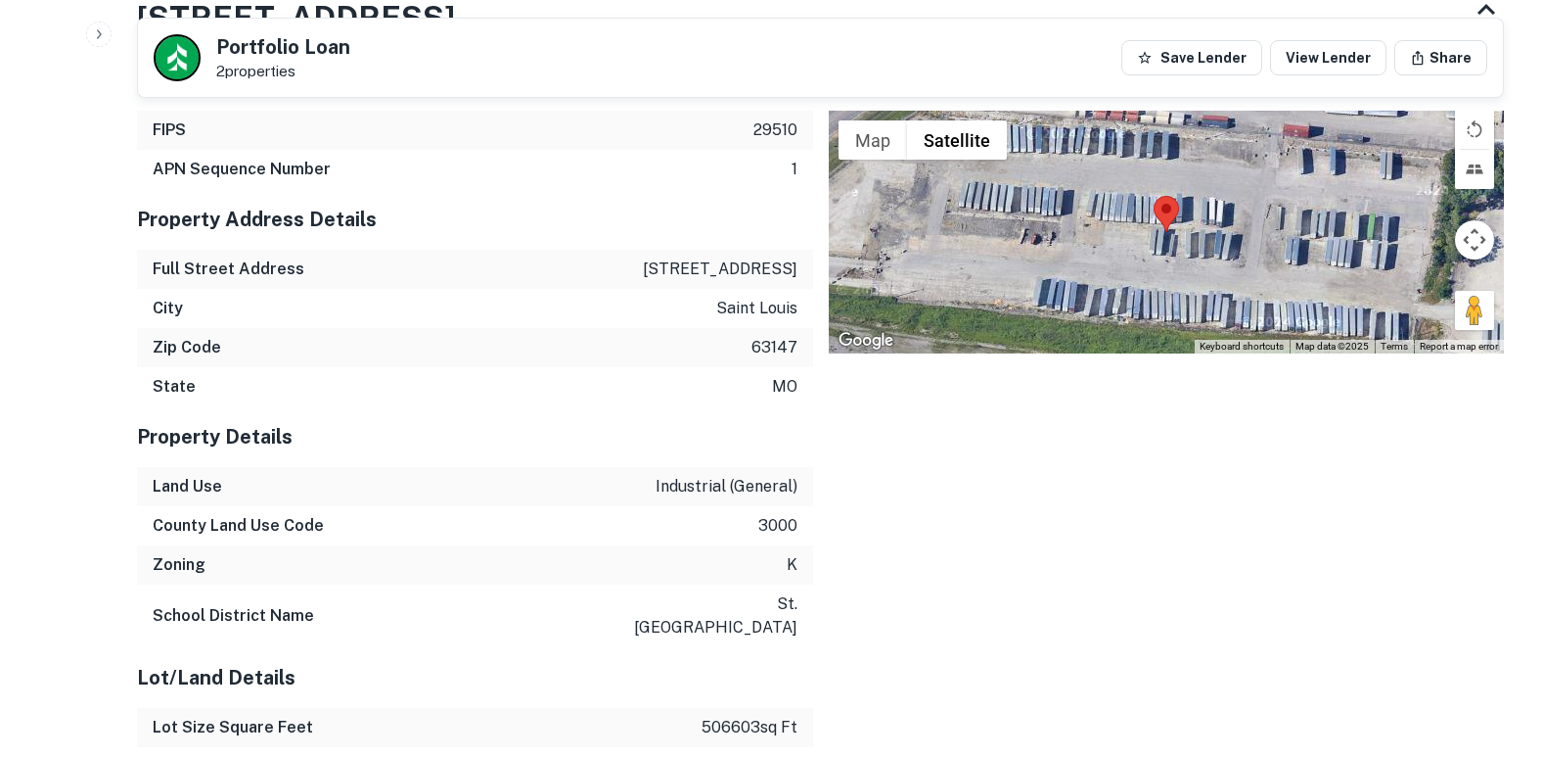
click at [982, 479] on div "Location ← Move left → Move right ↑ Move up ↓ Move down + Zoom in - Zoom out Ho…" at bounding box center [1159, 696] width 692 height 1325
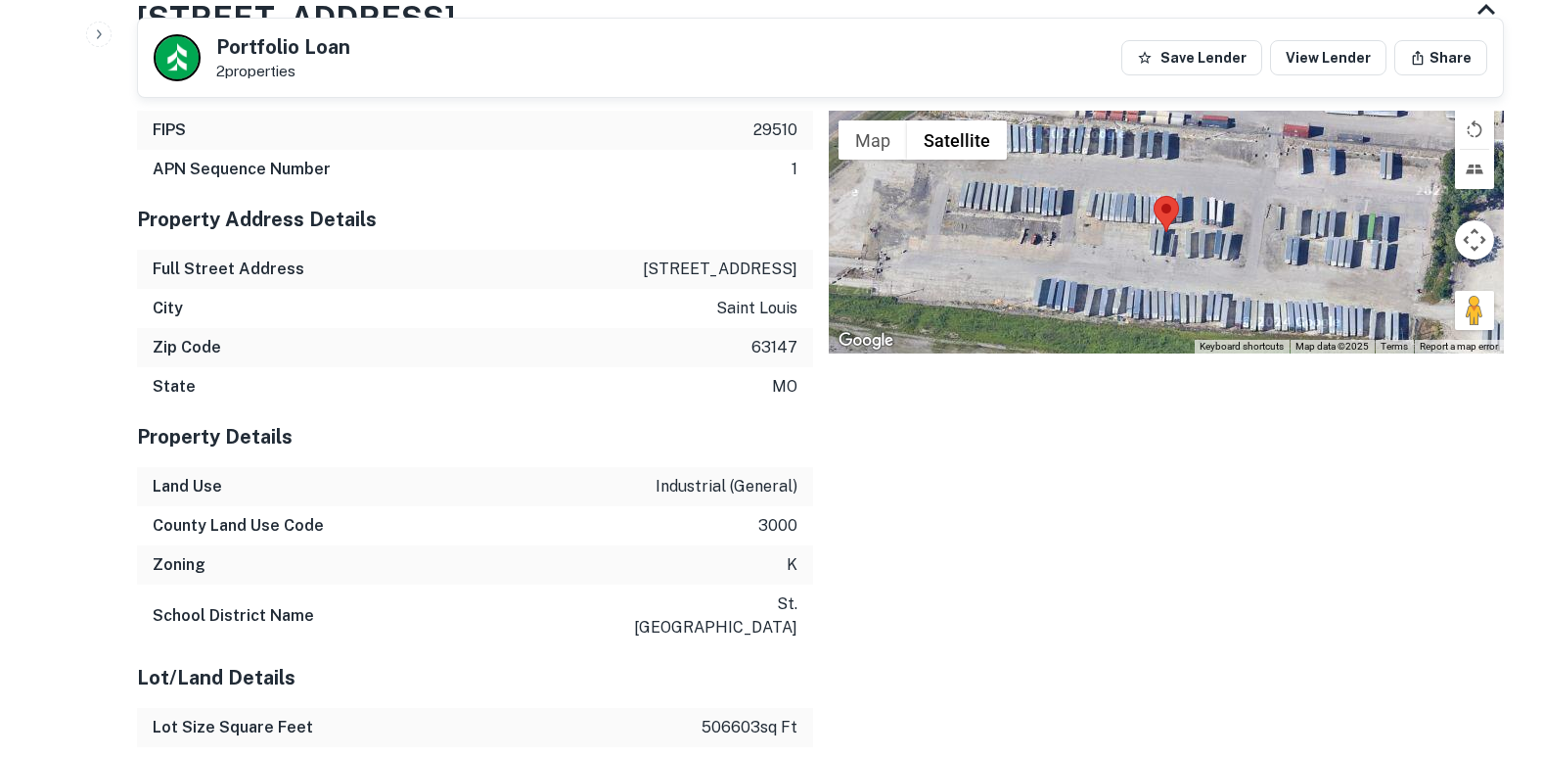
click at [982, 479] on div "Location ← Move left → Move right ↑ Move up ↓ Move down + Zoom in - Zoom out Ho…" at bounding box center [1159, 696] width 692 height 1325
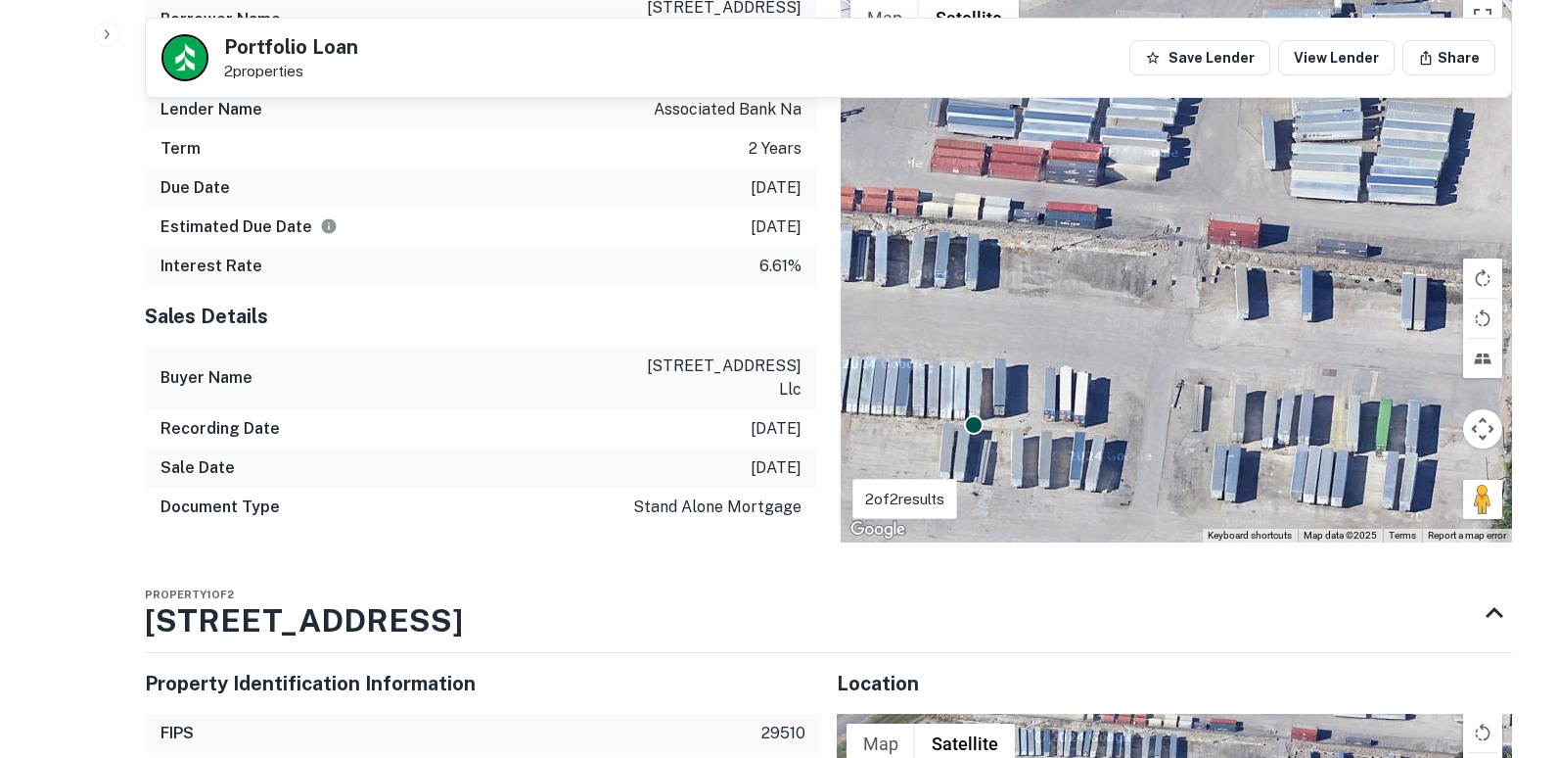
scroll to position [0, 0]
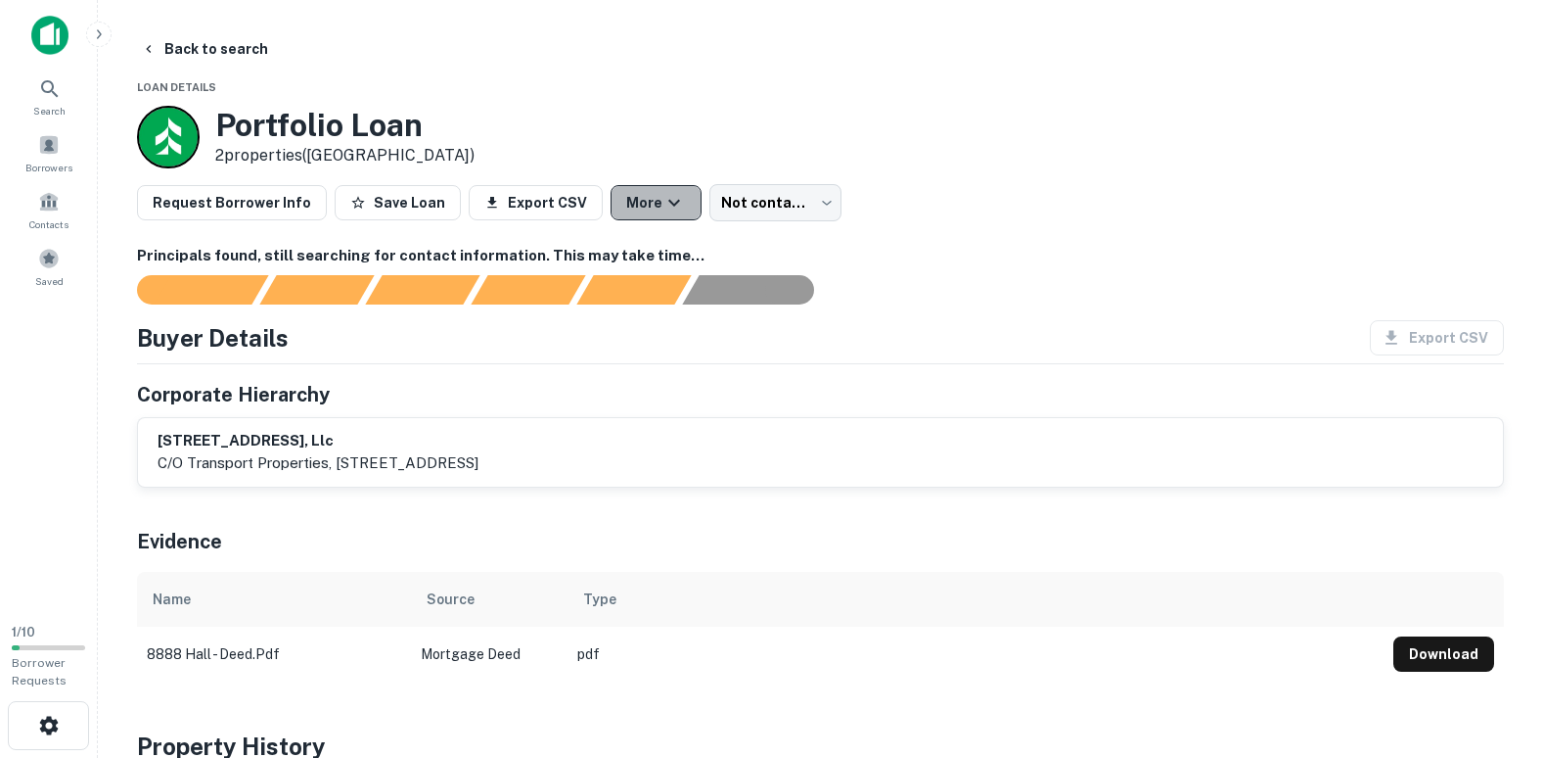
click at [668, 202] on icon "button" at bounding box center [674, 203] width 12 height 7
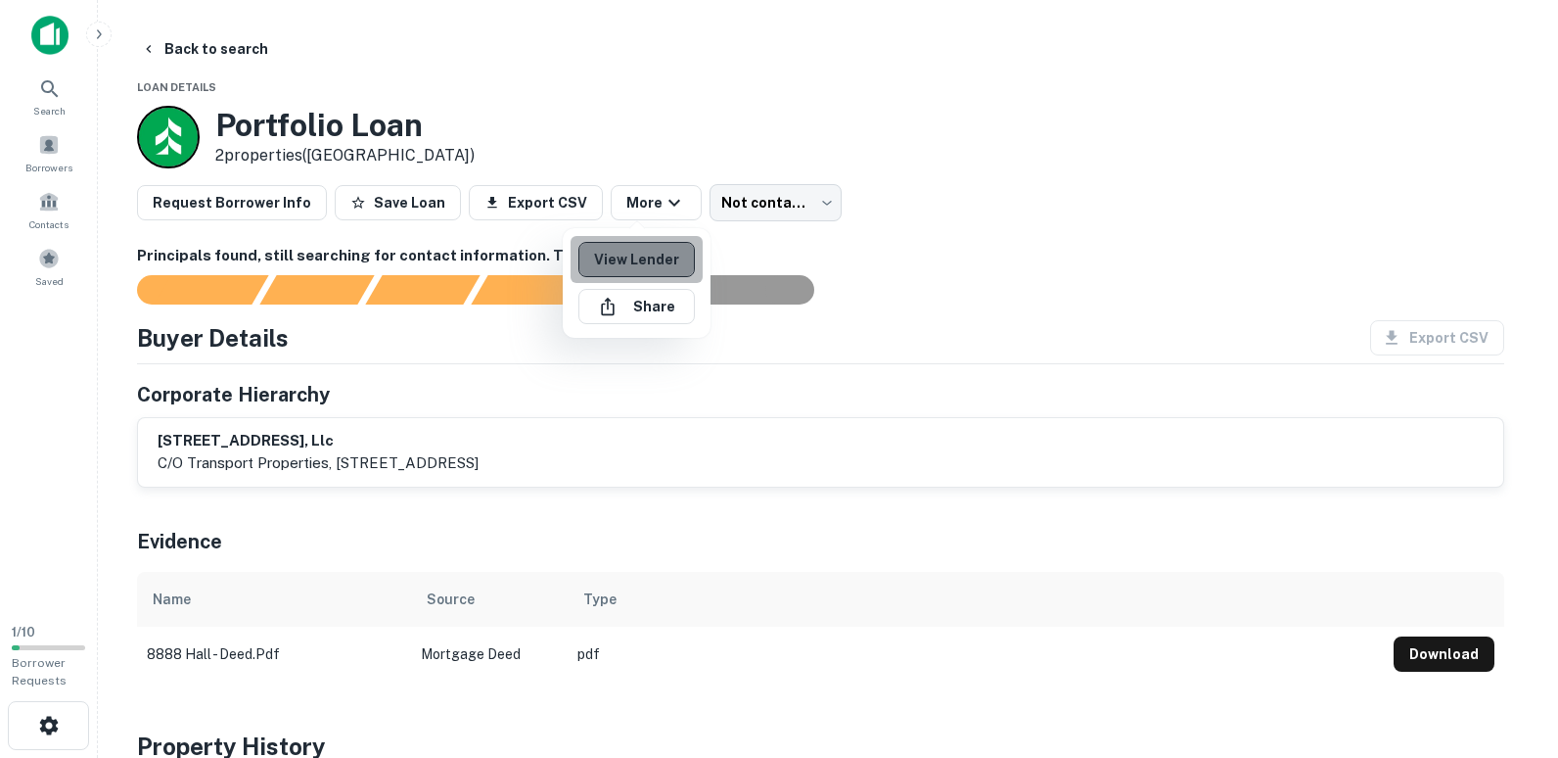
click at [640, 253] on link "View Lender" at bounding box center [636, 259] width 116 height 35
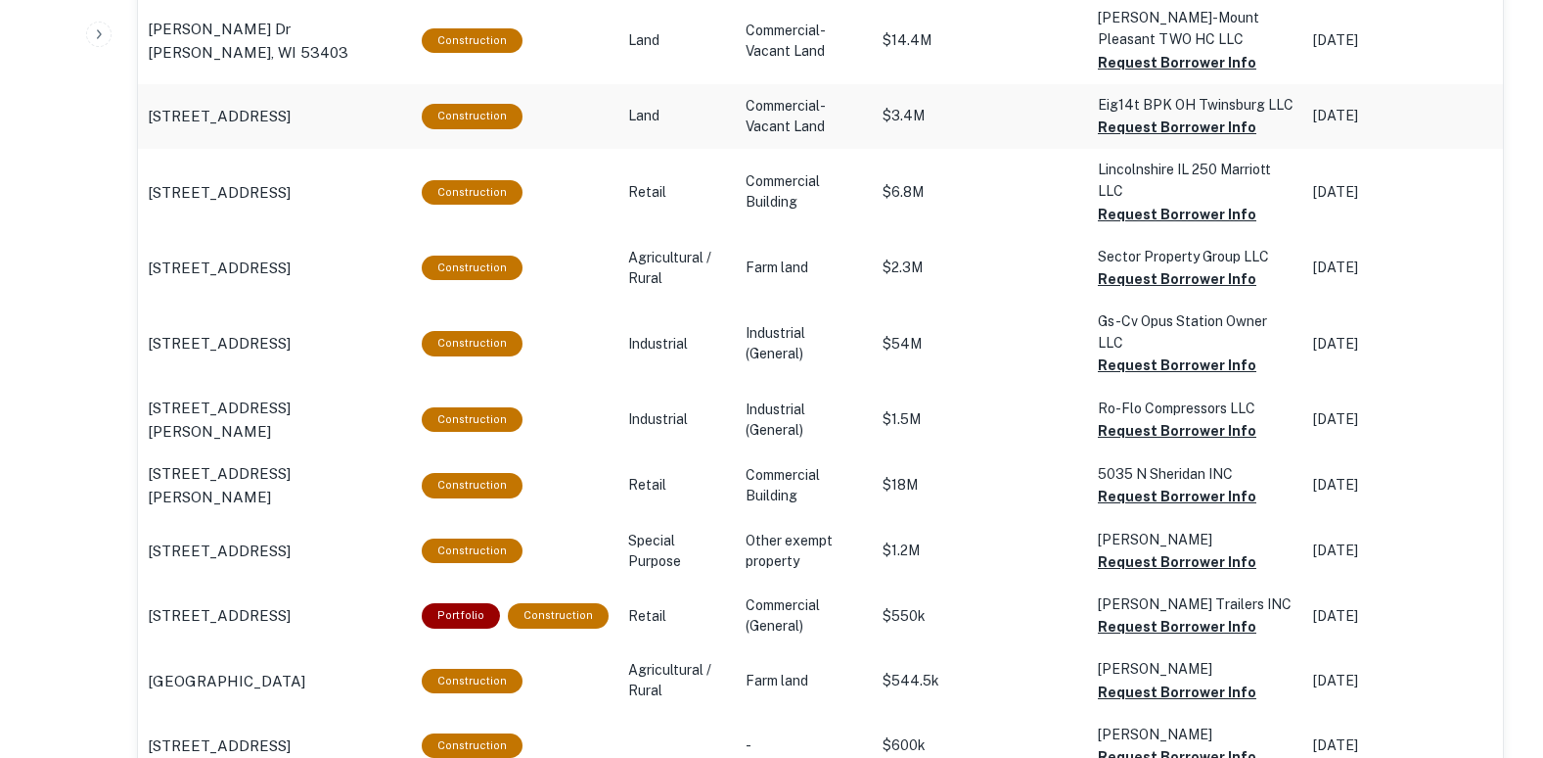
scroll to position [2157, 0]
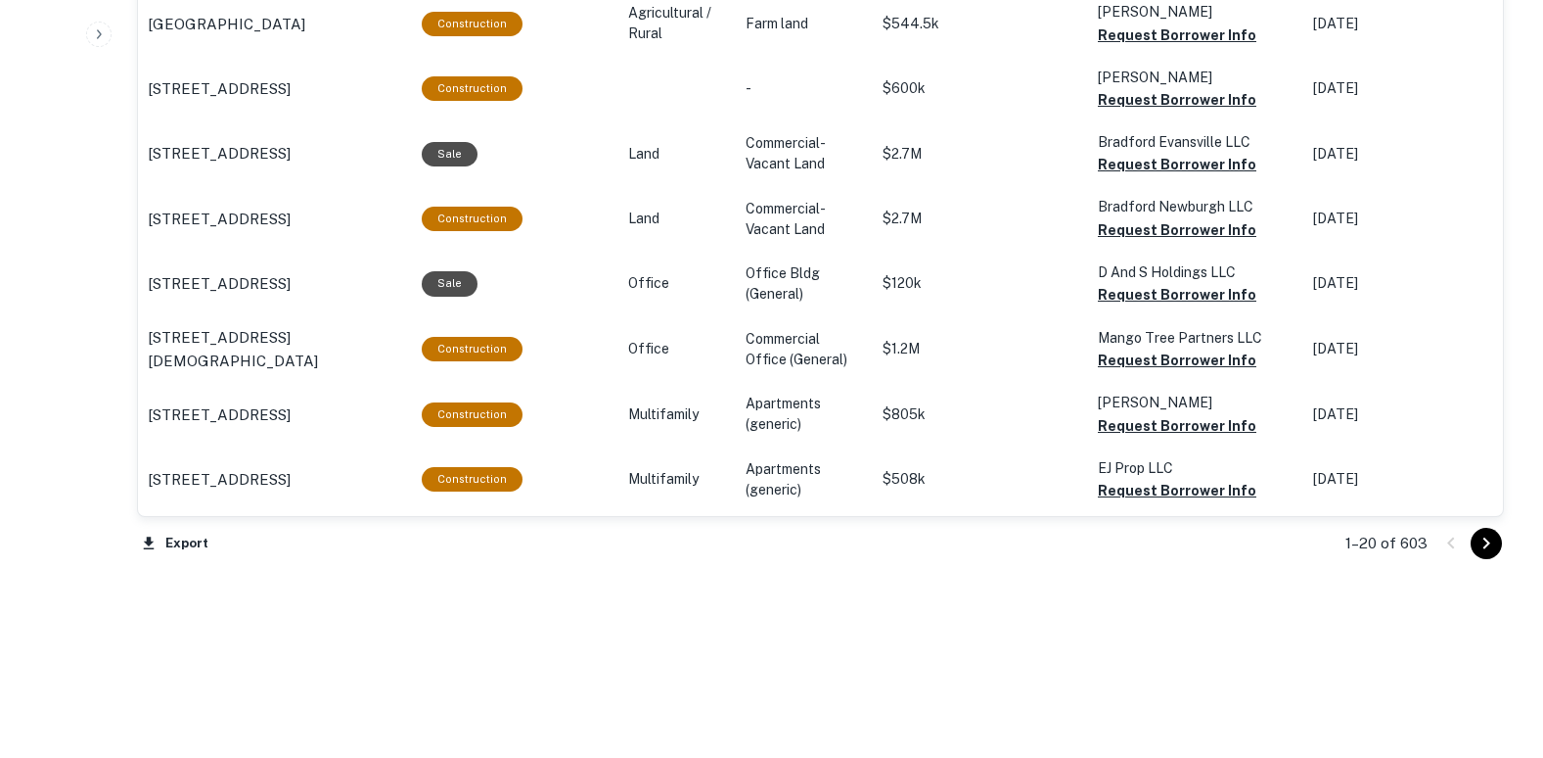
click at [1487, 535] on icon "Go to next page" at bounding box center [1486, 542] width 23 height 23
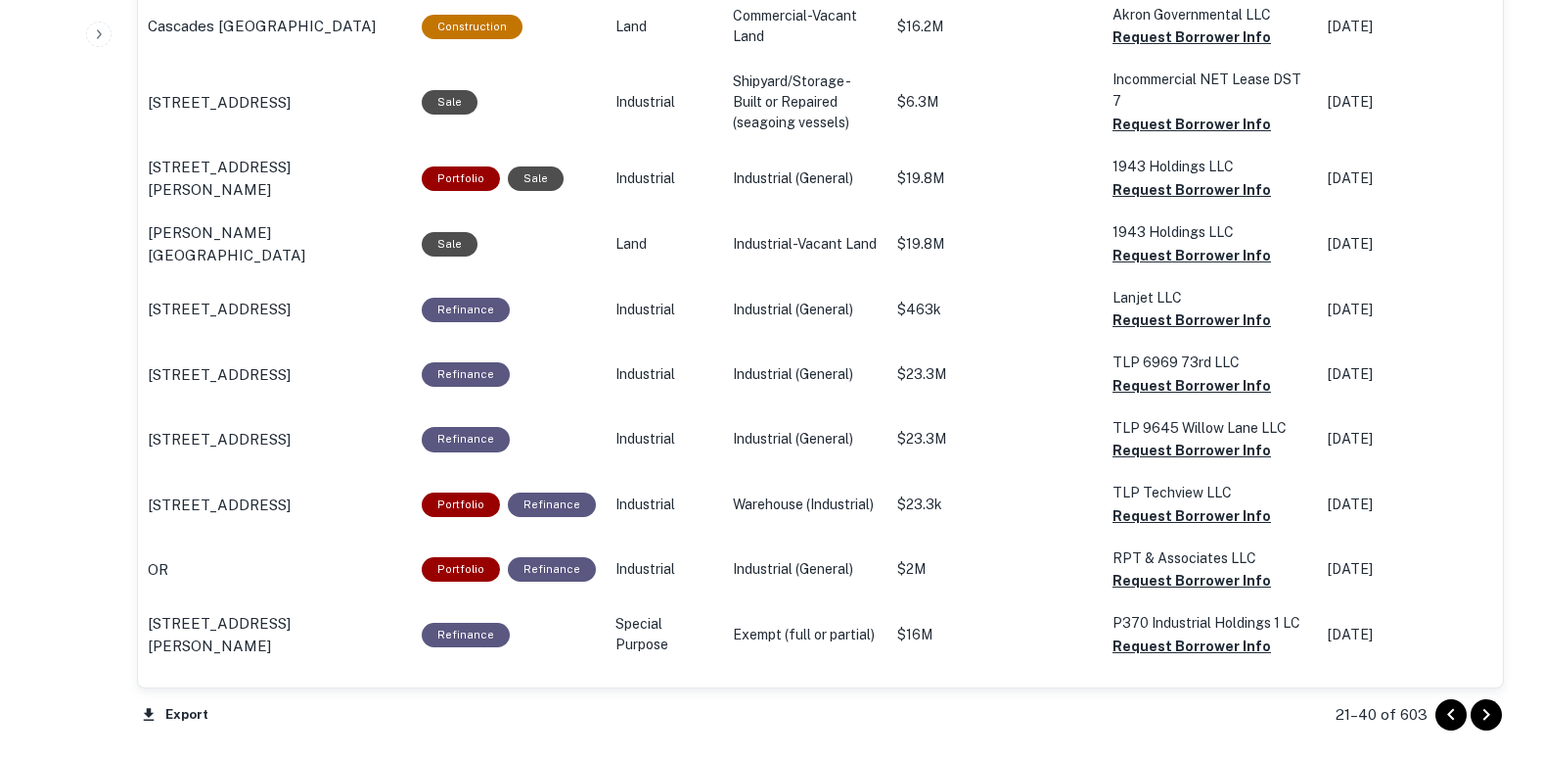
scroll to position [2157, 0]
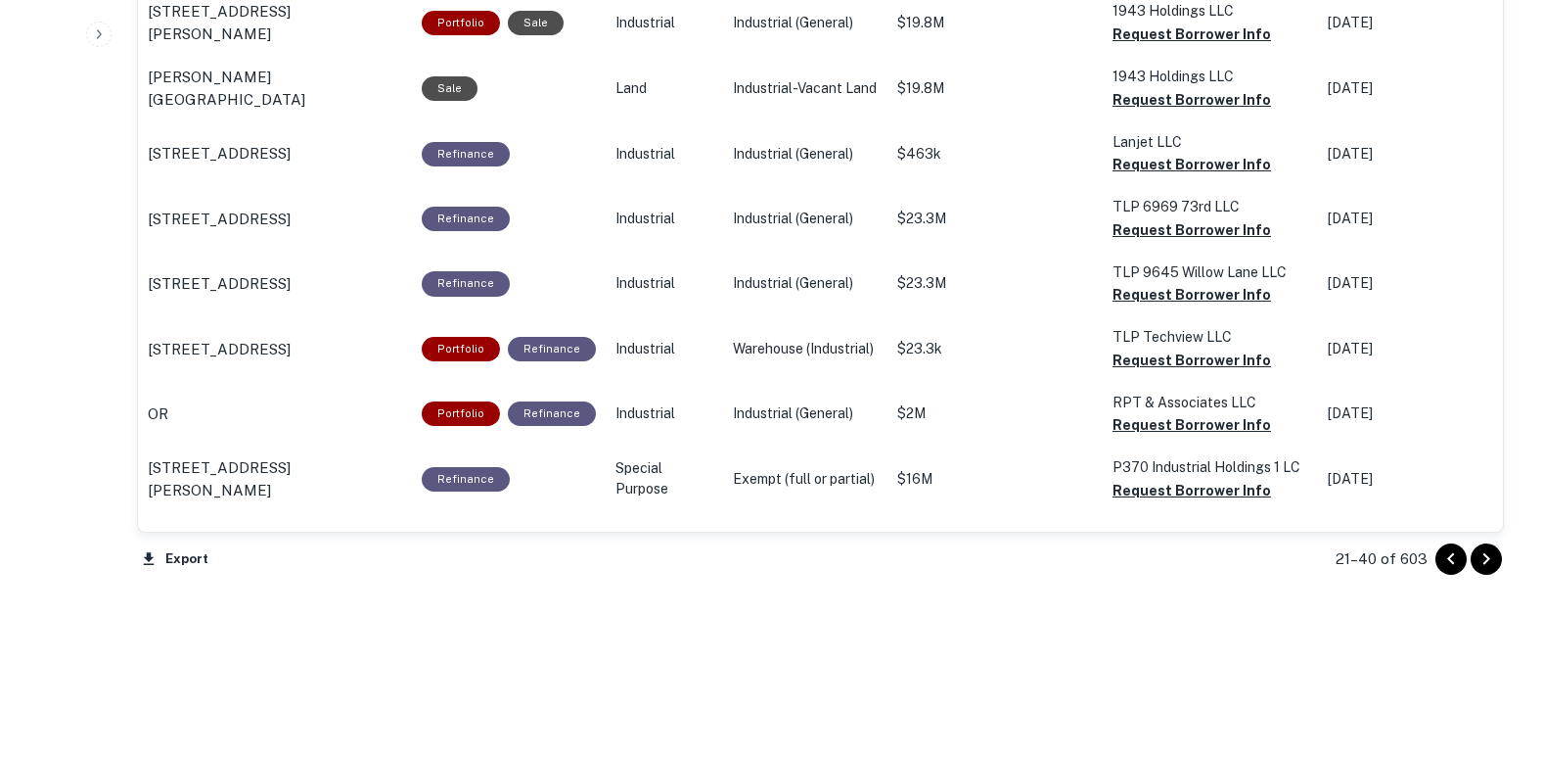
click at [1487, 535] on div "21–40 of 603" at bounding box center [1408, 558] width 192 height 53
